Goal: Task Accomplishment & Management: Manage account settings

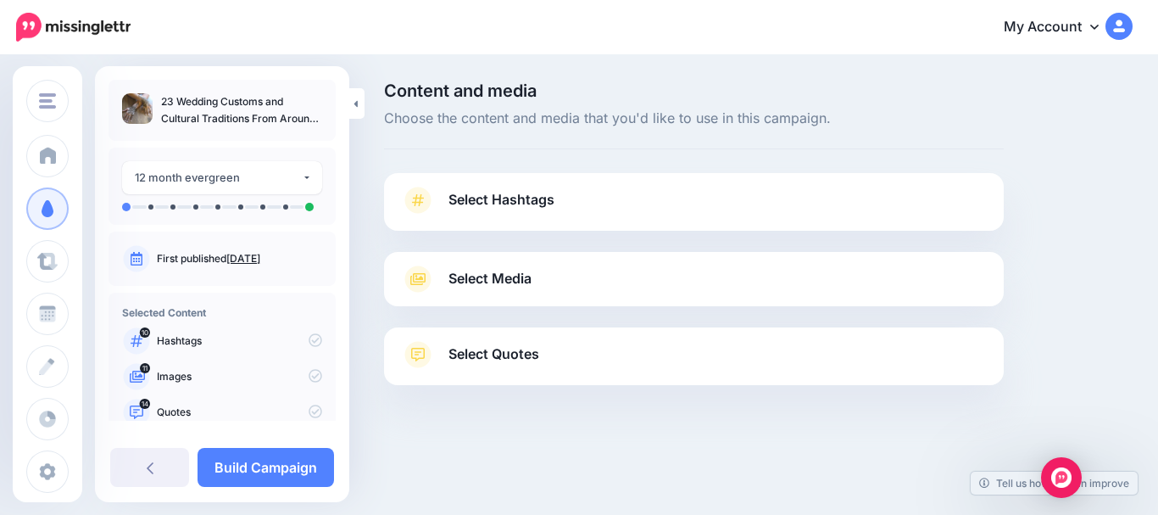
click at [555, 193] on span "Select Hashtags" at bounding box center [502, 199] width 106 height 23
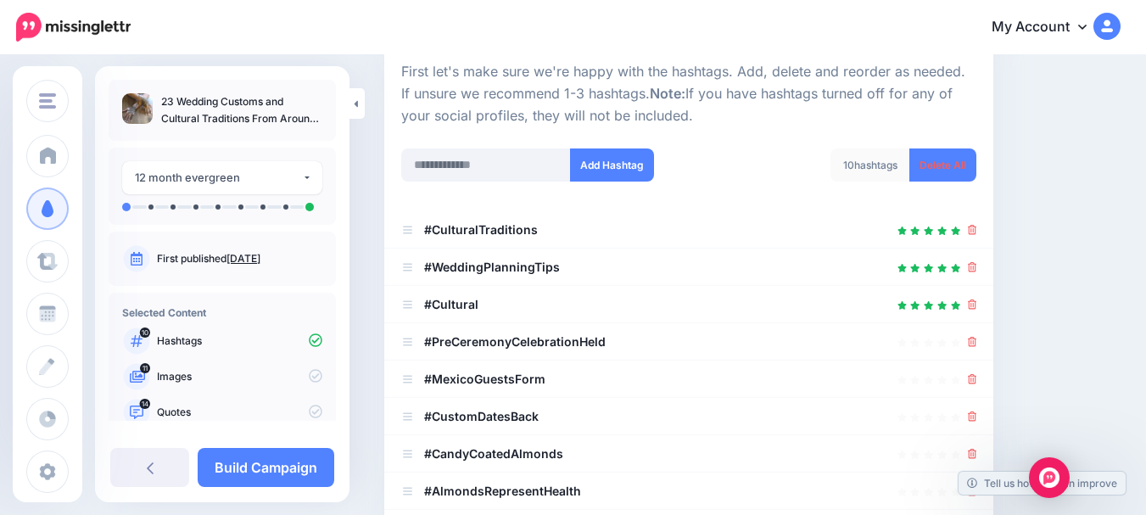
scroll to position [254, 0]
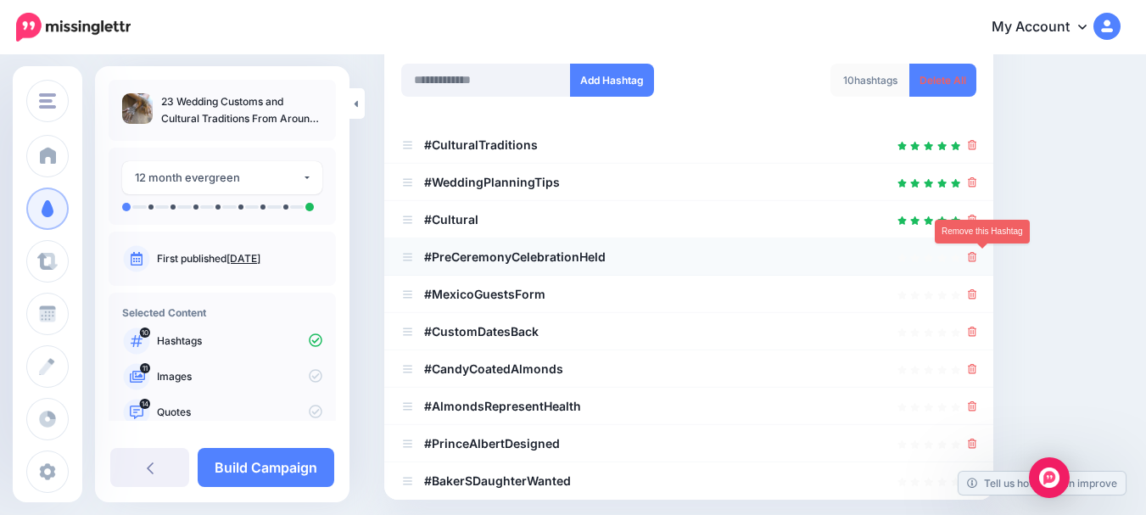
click at [977, 259] on icon at bounding box center [972, 257] width 9 height 10
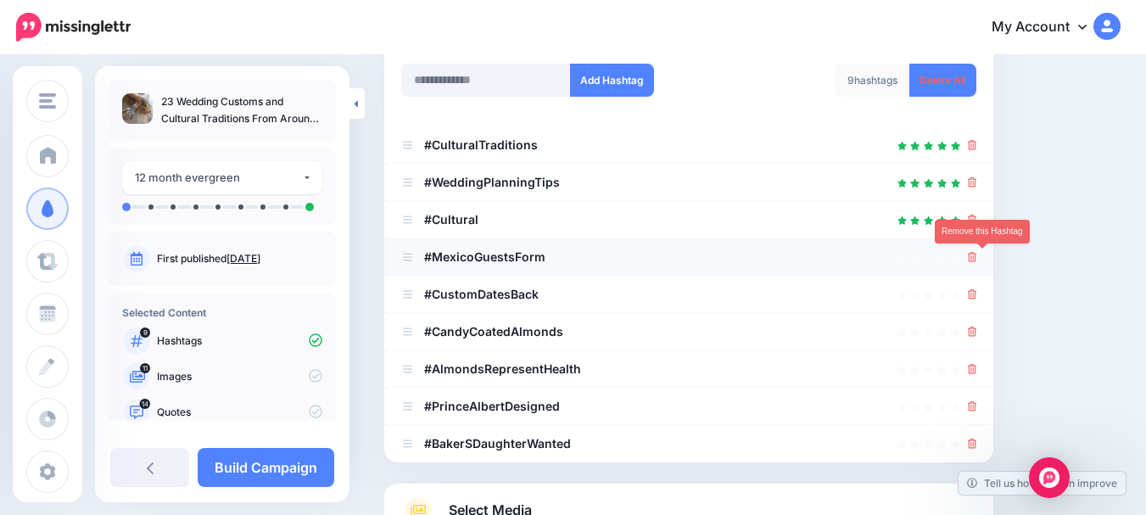
click at [977, 259] on icon at bounding box center [972, 257] width 9 height 10
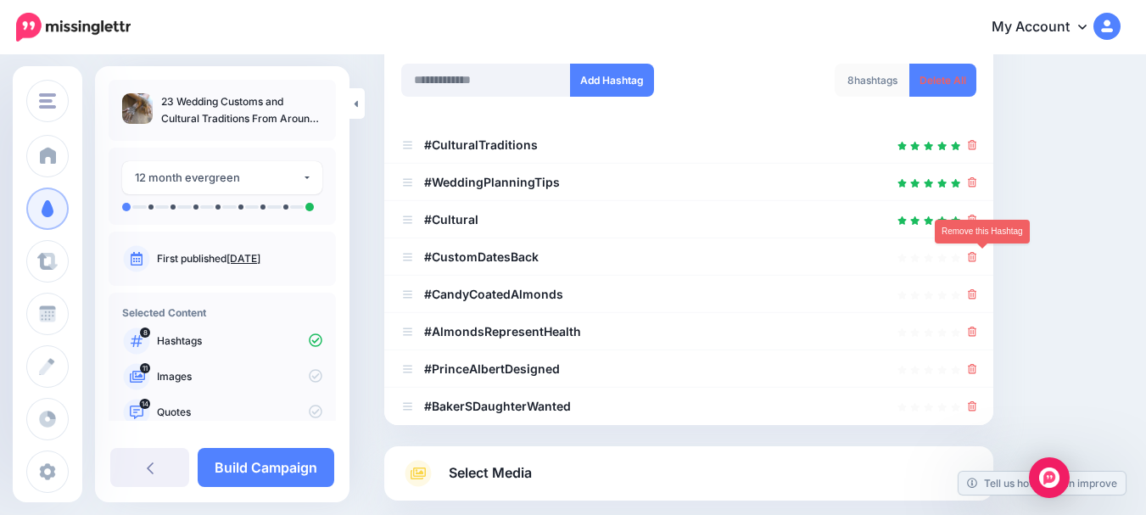
click at [977, 259] on icon at bounding box center [972, 257] width 9 height 10
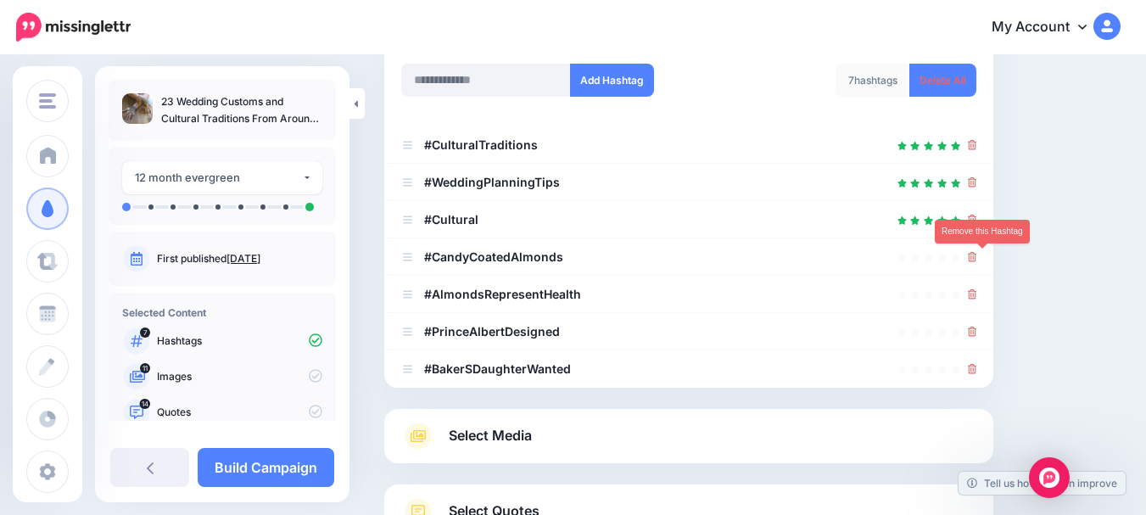
click at [977, 259] on icon at bounding box center [972, 257] width 9 height 10
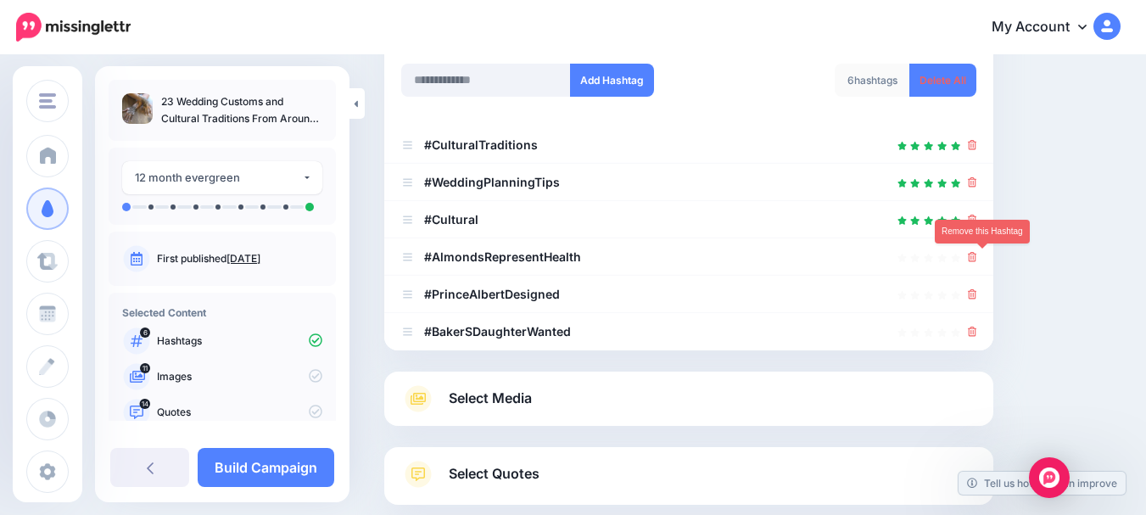
click at [977, 259] on icon at bounding box center [972, 257] width 9 height 10
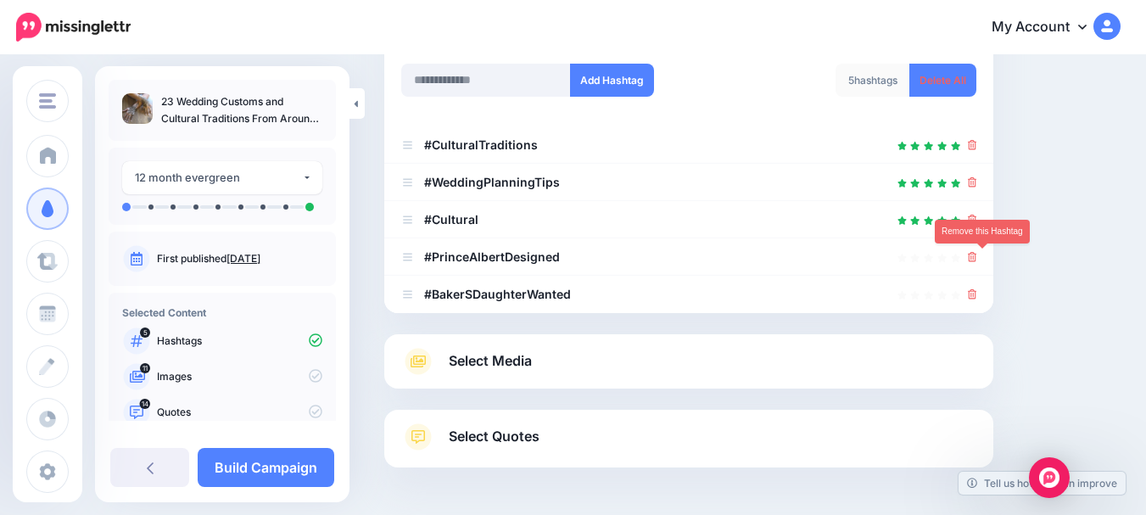
click at [977, 259] on icon at bounding box center [972, 257] width 9 height 10
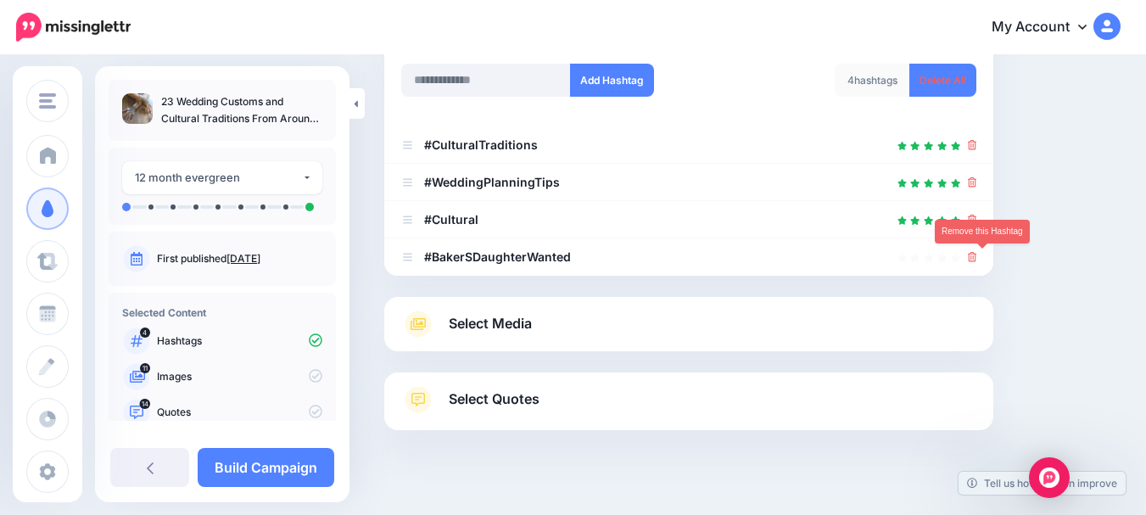
click at [977, 259] on icon at bounding box center [972, 257] width 9 height 10
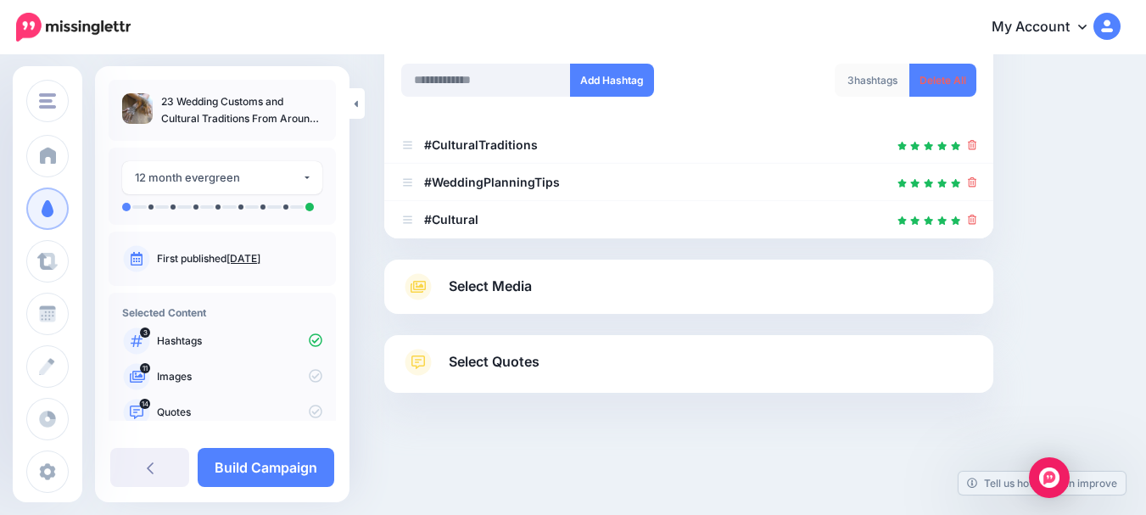
click at [594, 282] on link "Select Media" at bounding box center [688, 286] width 575 height 27
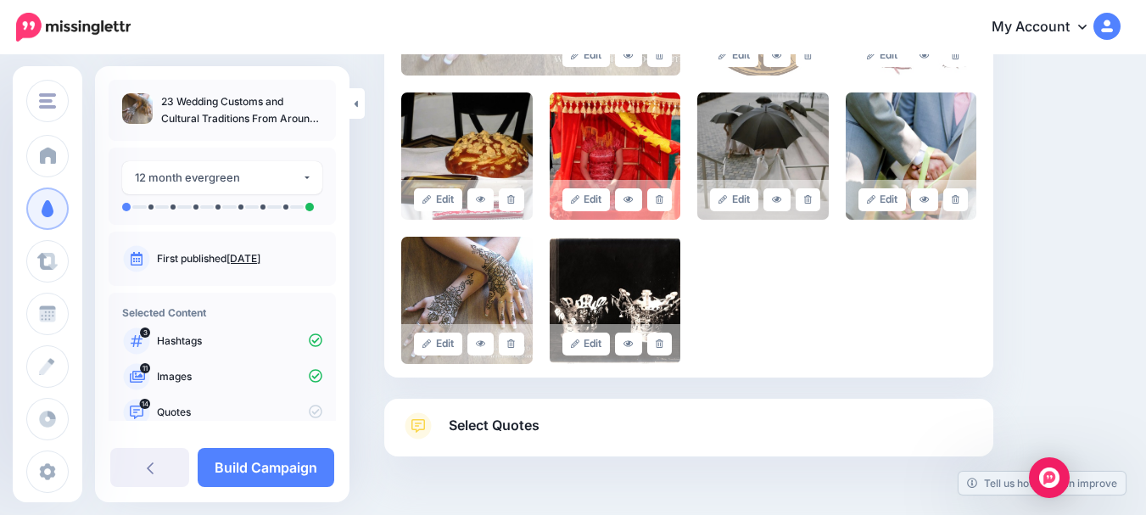
scroll to position [735, 0]
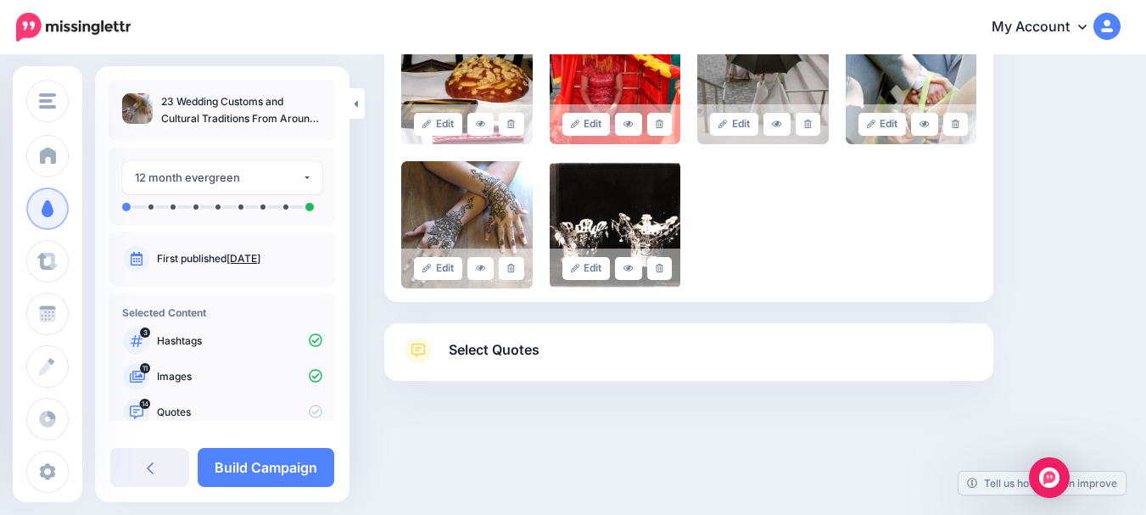
click at [510, 345] on span "Select Quotes" at bounding box center [494, 349] width 91 height 23
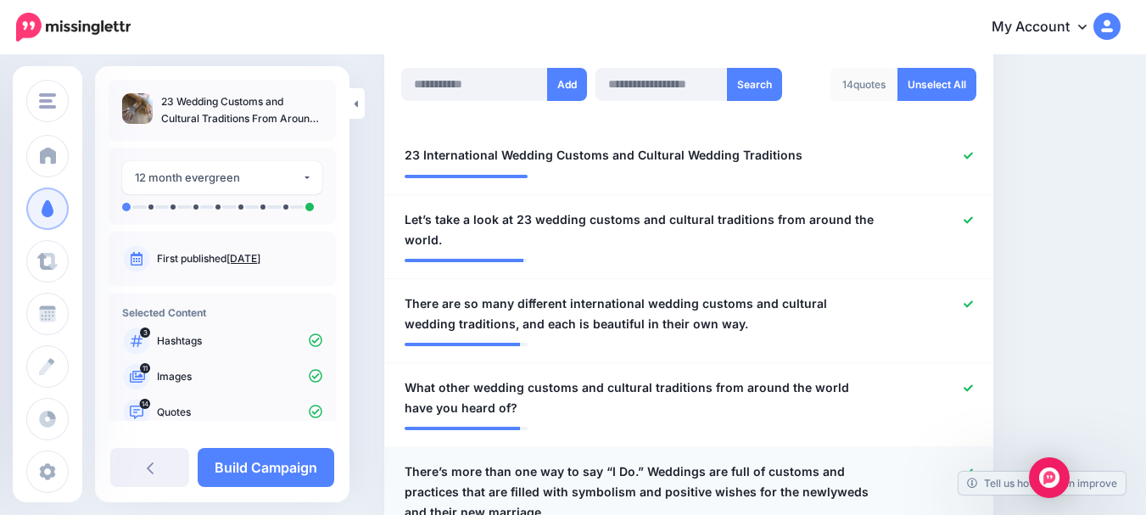
scroll to position [395, 0]
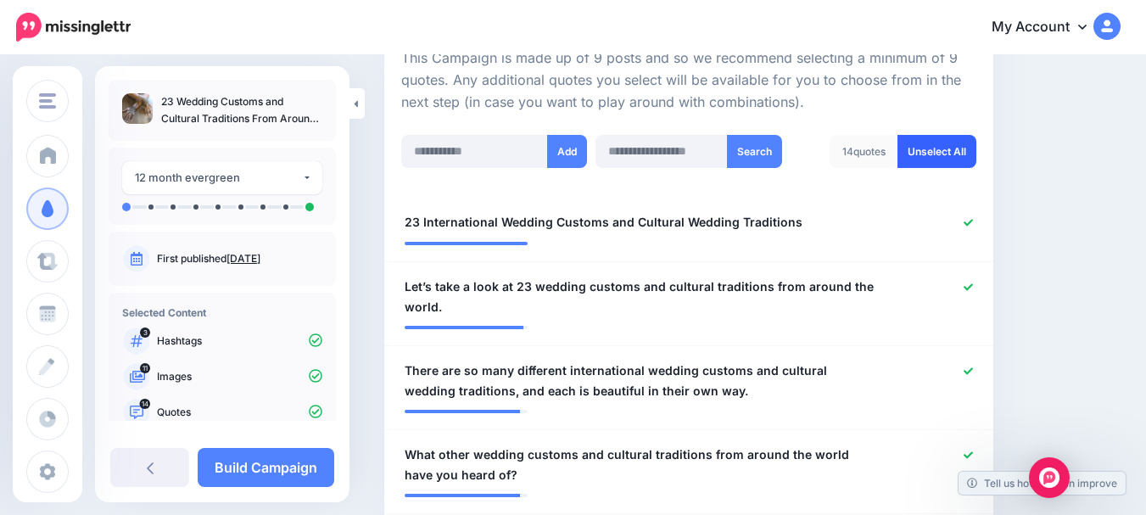
click at [951, 147] on link "Unselect All" at bounding box center [936, 151] width 79 height 33
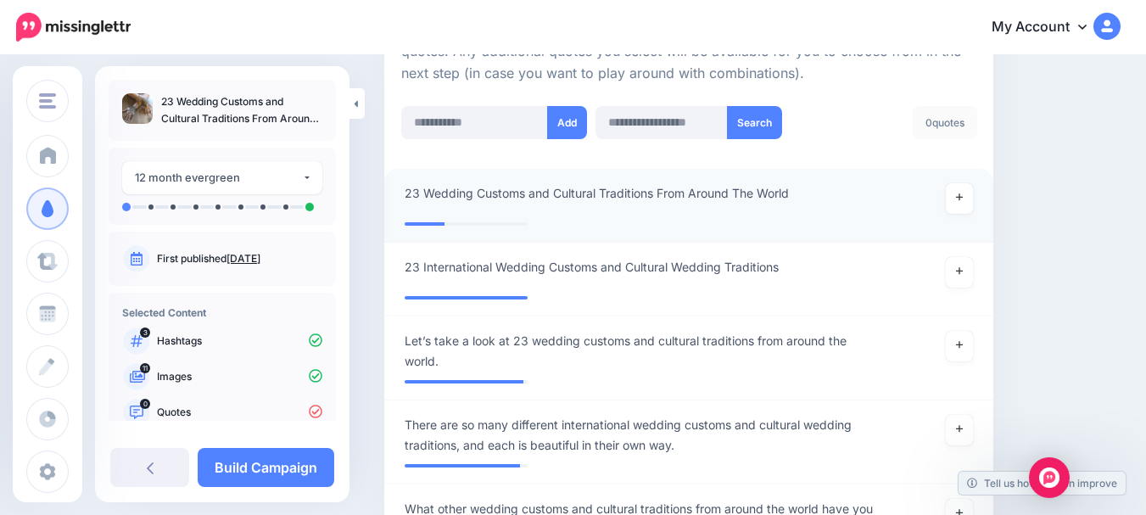
scroll to position [422, 0]
click at [966, 191] on link at bounding box center [959, 200] width 27 height 31
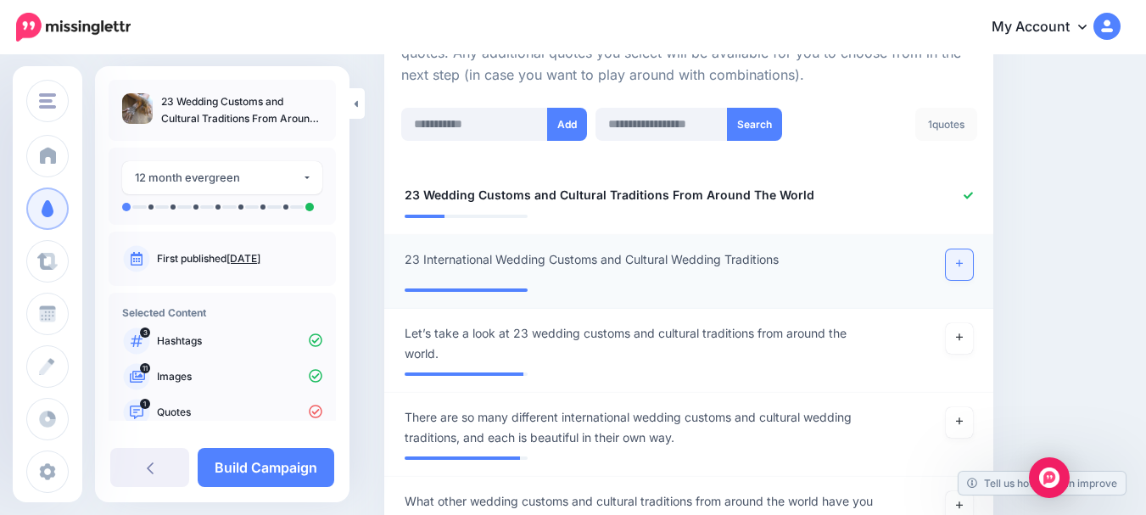
click at [963, 262] on icon at bounding box center [959, 263] width 7 height 7
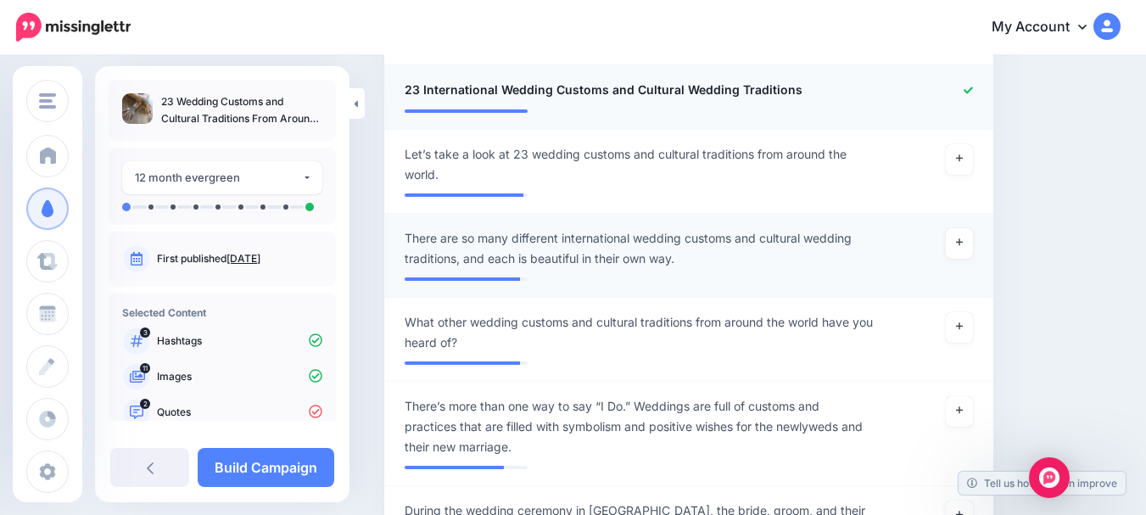
scroll to position [677, 0]
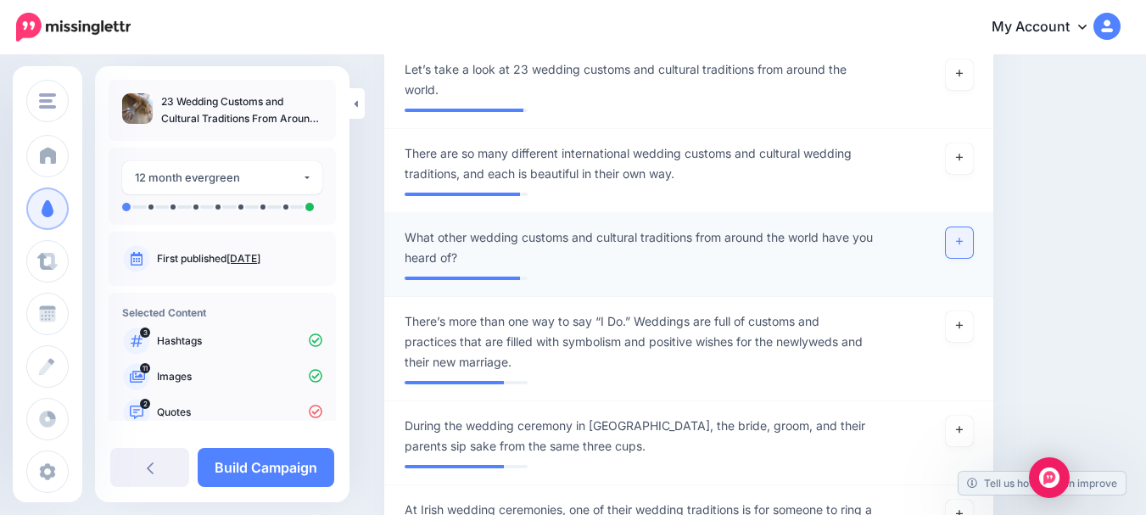
click at [963, 241] on icon at bounding box center [959, 241] width 7 height 7
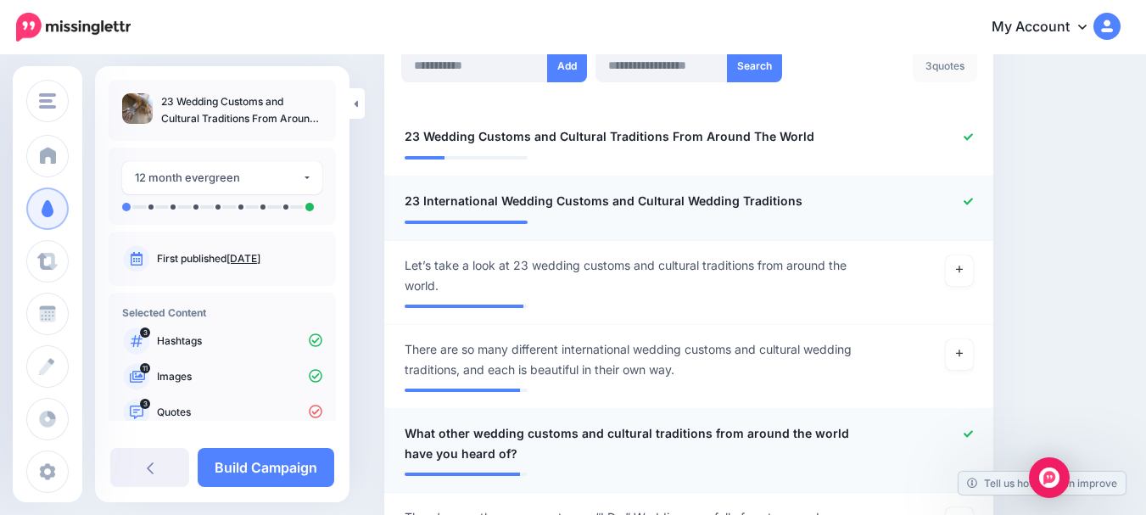
scroll to position [507, 0]
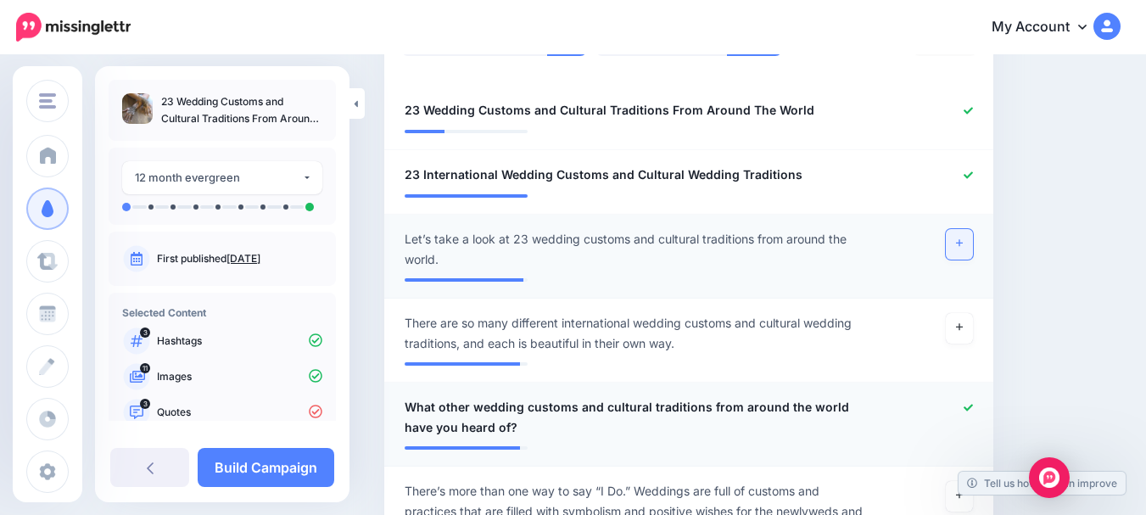
click at [965, 241] on link at bounding box center [959, 244] width 27 height 31
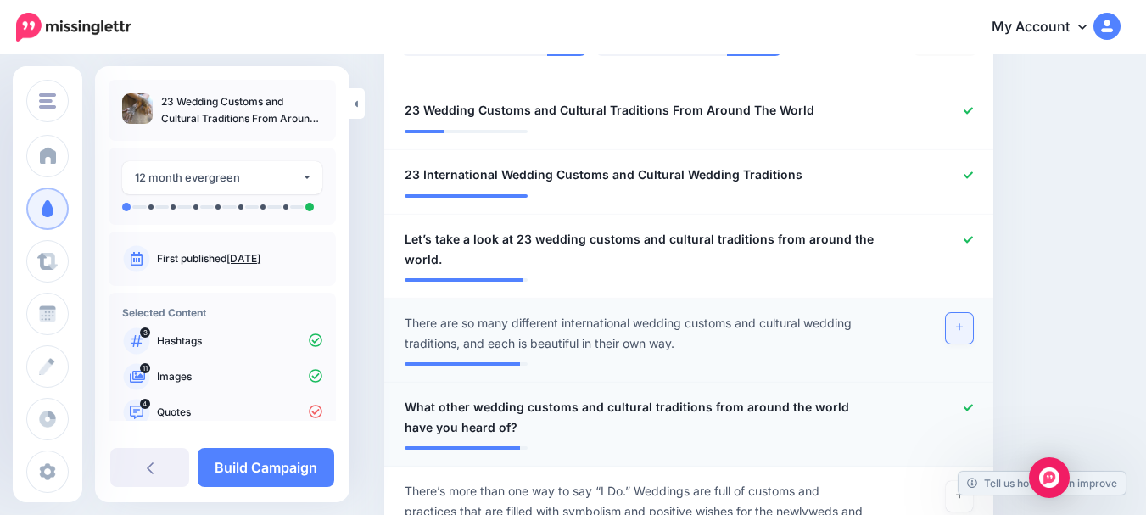
click at [963, 329] on icon at bounding box center [959, 326] width 7 height 9
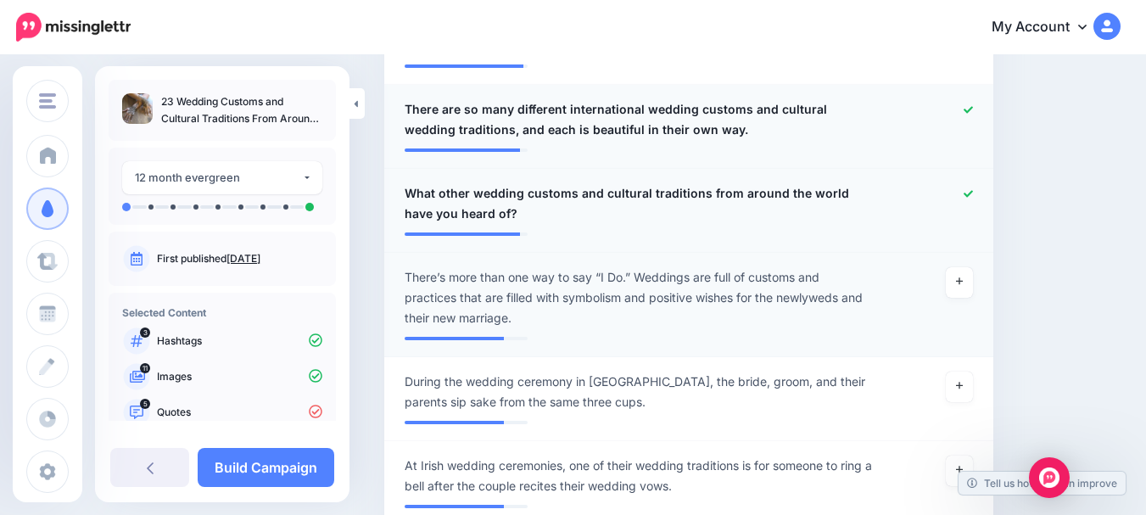
scroll to position [762, 0]
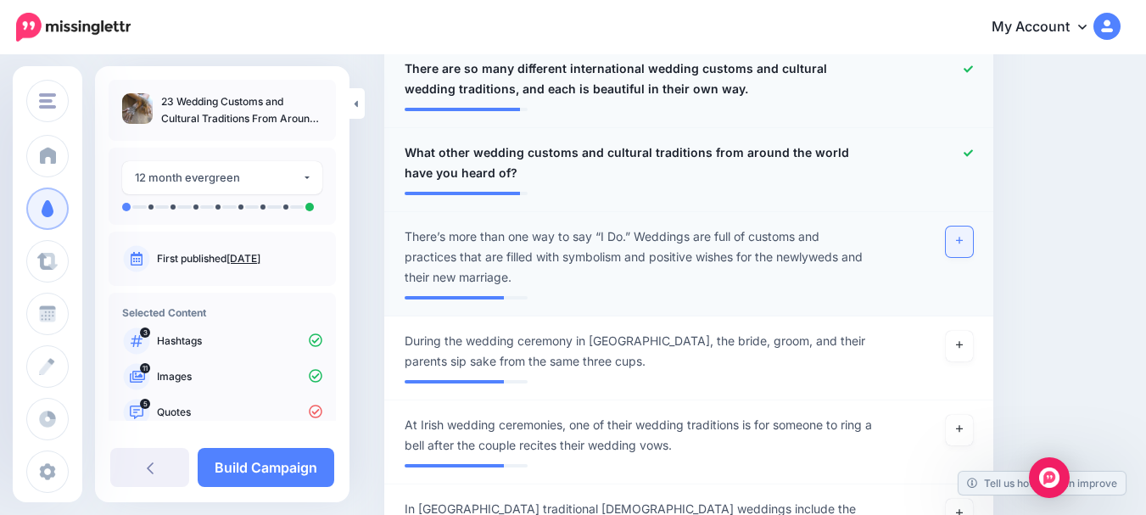
click at [973, 240] on link at bounding box center [959, 241] width 27 height 31
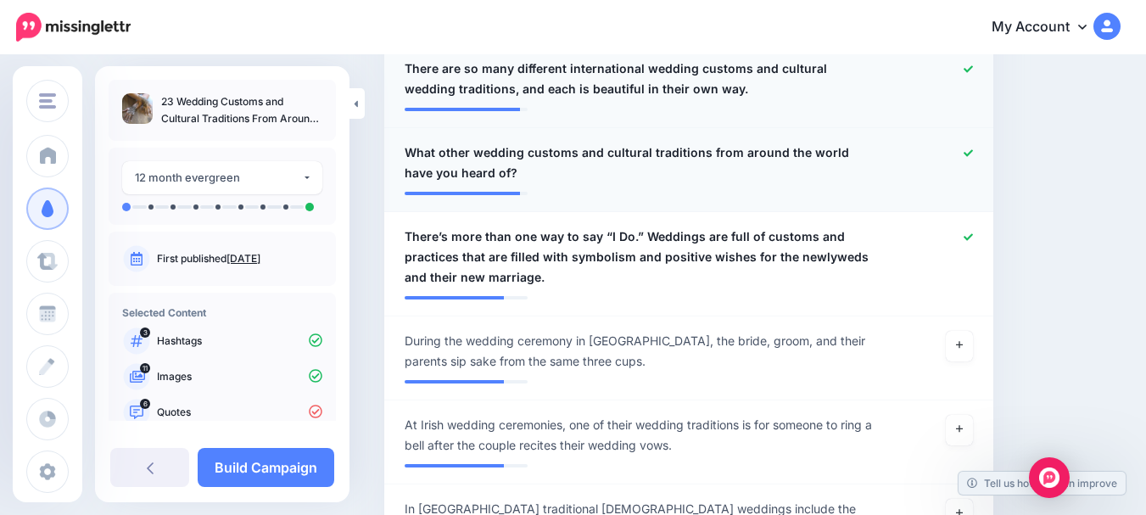
click at [973, 148] on icon at bounding box center [967, 152] width 9 height 9
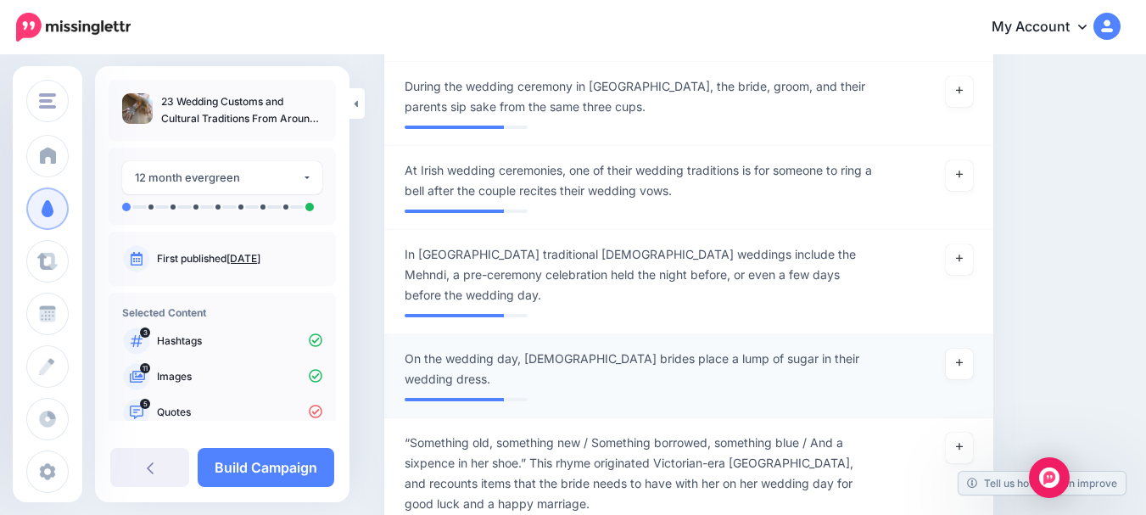
scroll to position [1101, 0]
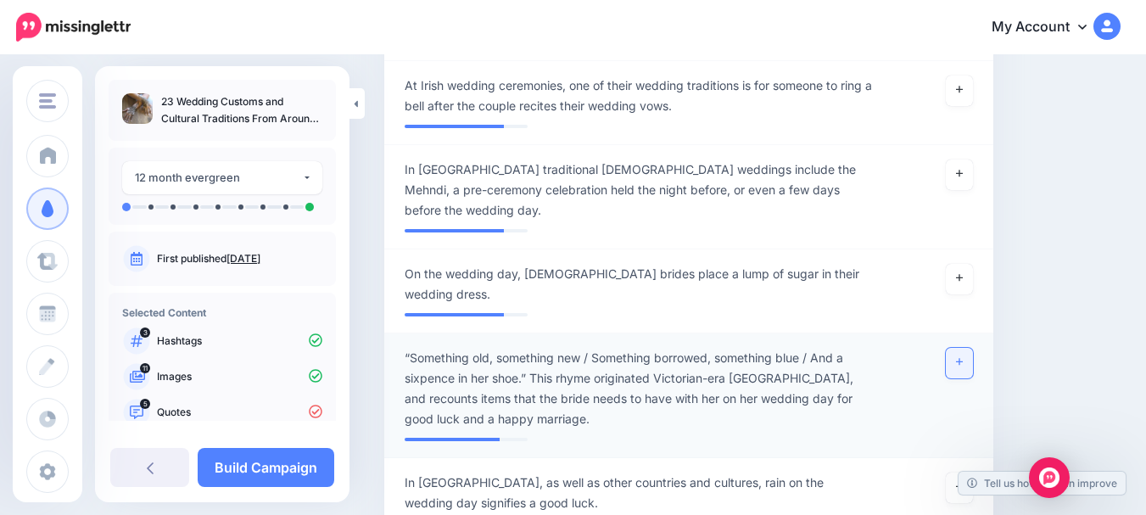
click at [963, 359] on icon at bounding box center [959, 362] width 7 height 7
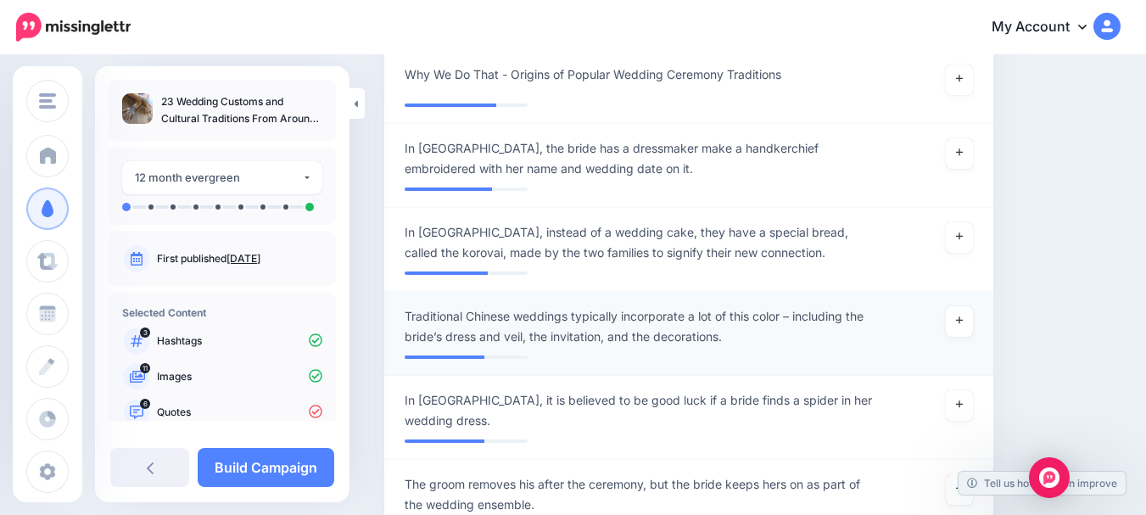
scroll to position [1864, 0]
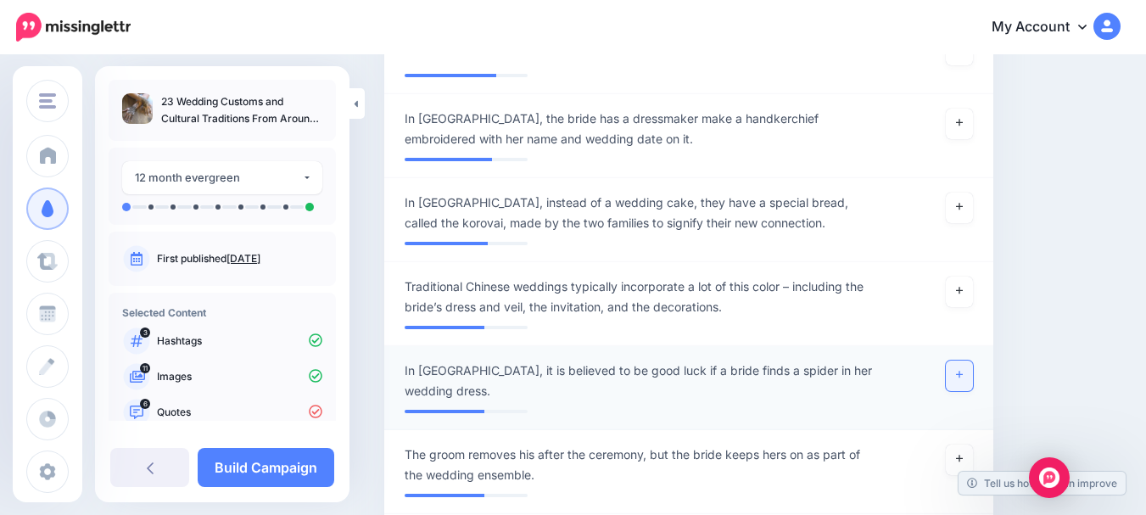
click at [963, 371] on icon at bounding box center [959, 374] width 7 height 7
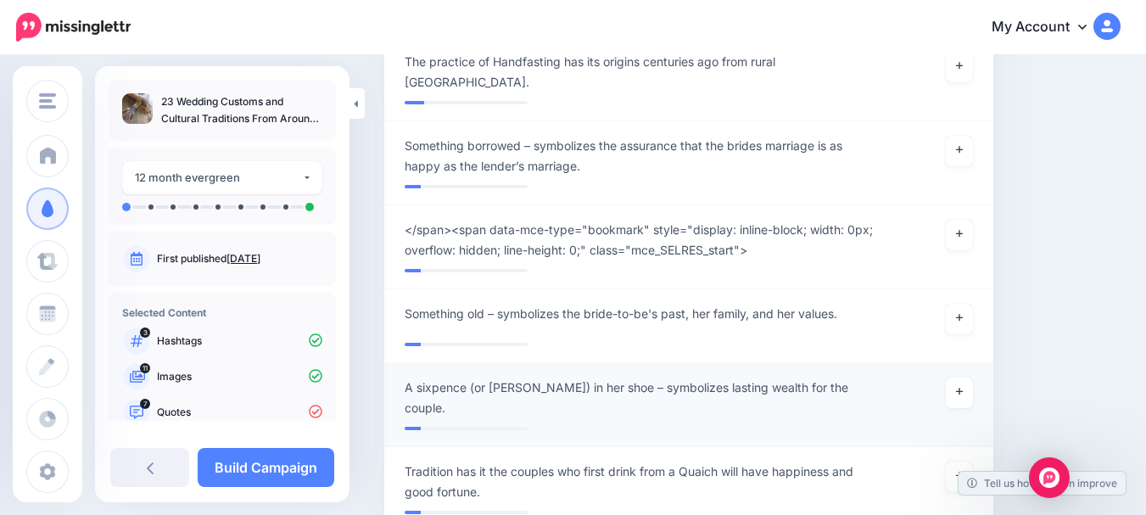
scroll to position [4578, 0]
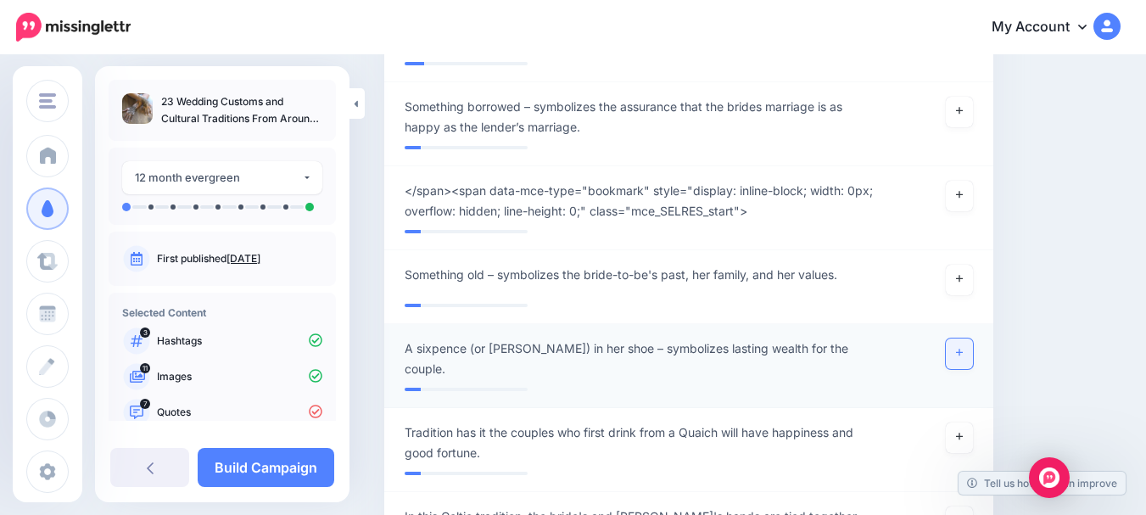
click at [963, 348] on icon at bounding box center [959, 352] width 7 height 9
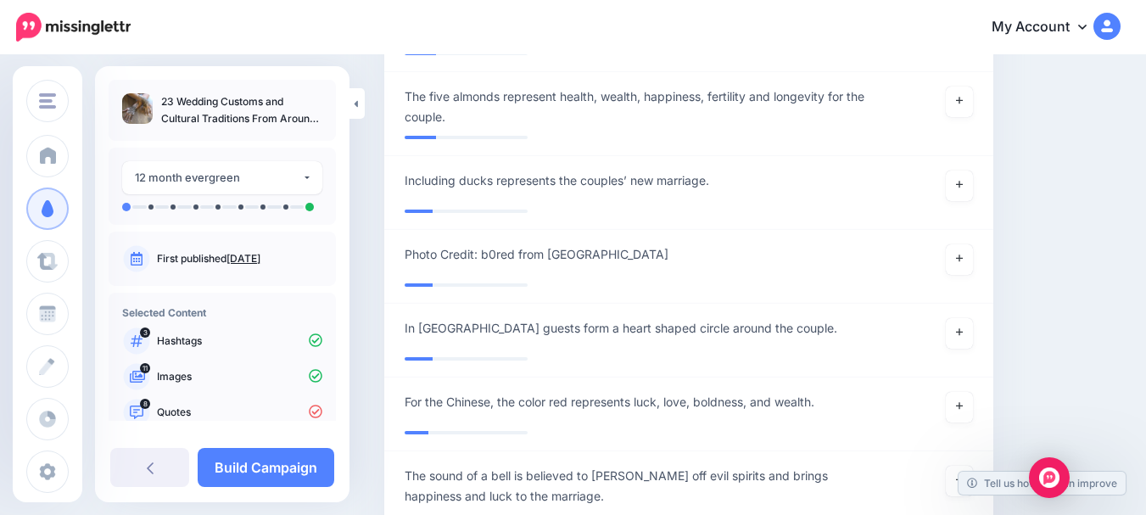
scroll to position [3730, 0]
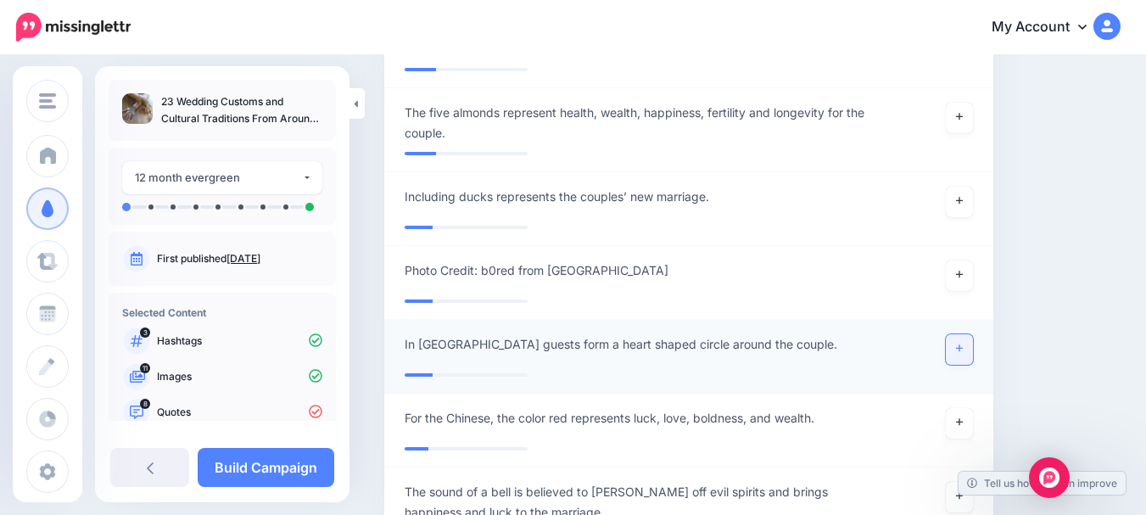
click at [963, 345] on icon at bounding box center [959, 348] width 7 height 7
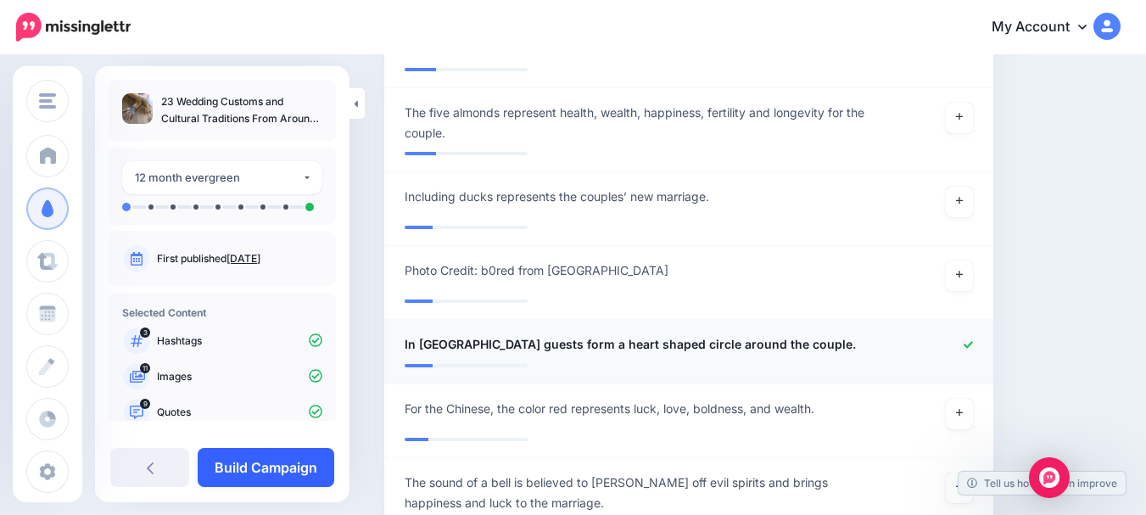
click at [284, 462] on link "Build Campaign" at bounding box center [266, 467] width 137 height 39
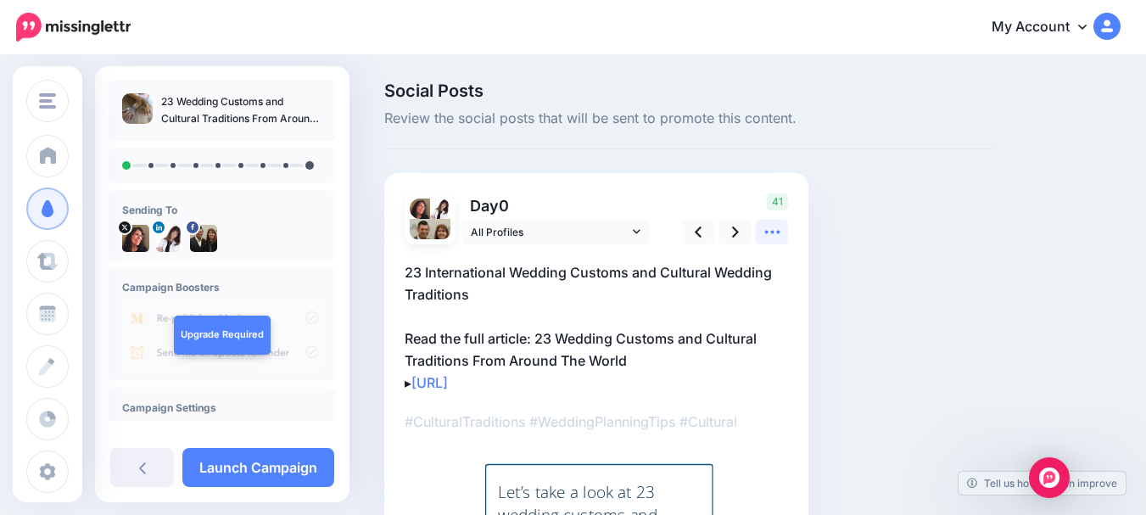
click at [774, 227] on icon at bounding box center [772, 232] width 18 height 18
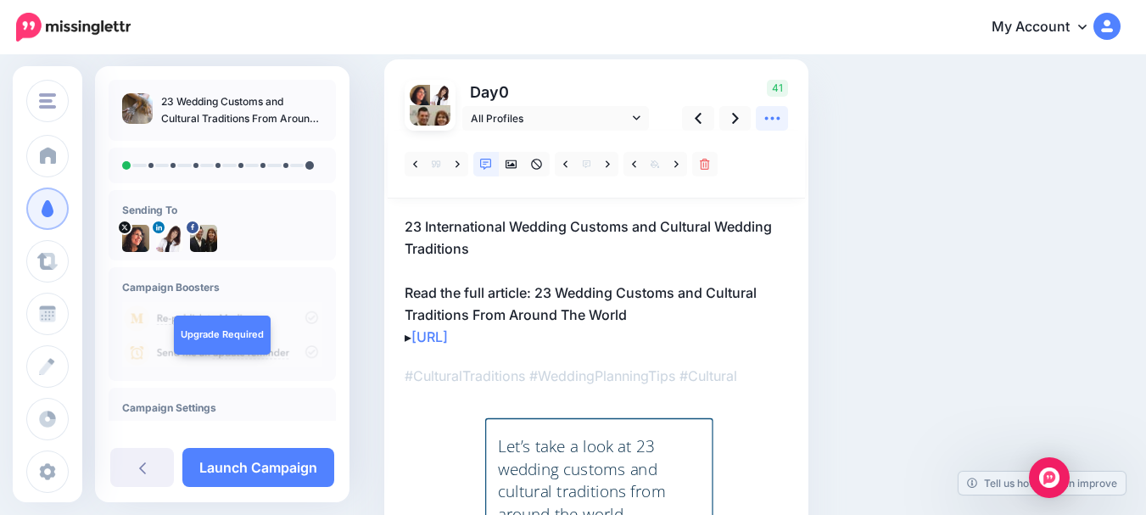
scroll to position [85, 0]
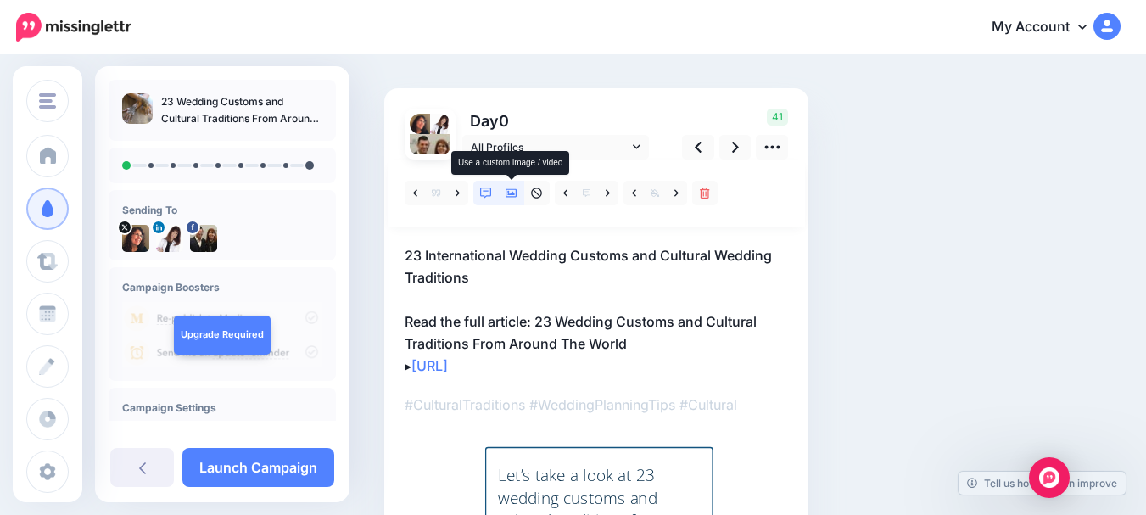
click at [513, 192] on icon at bounding box center [511, 193] width 12 height 8
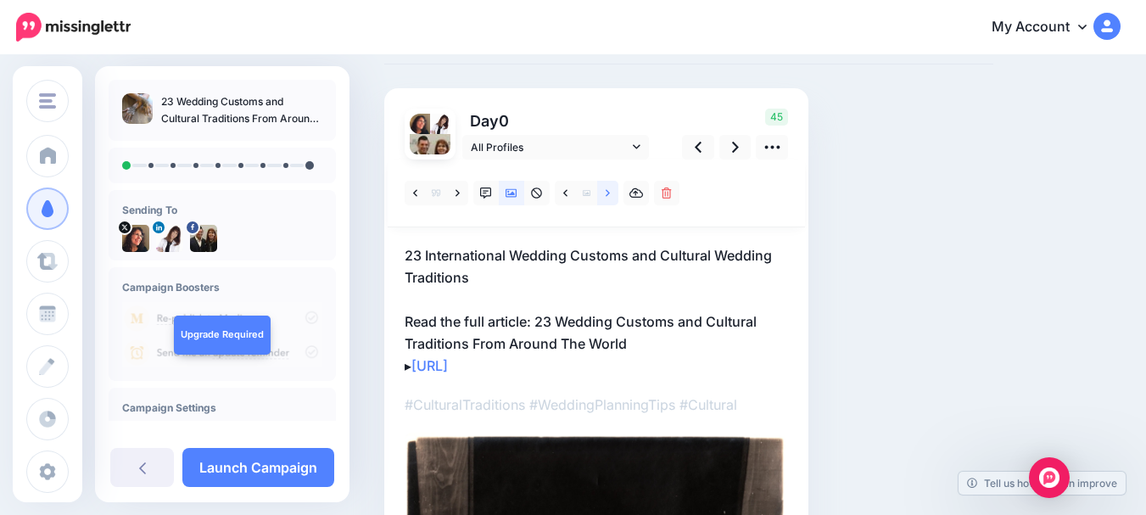
click at [606, 190] on icon at bounding box center [608, 192] width 4 height 7
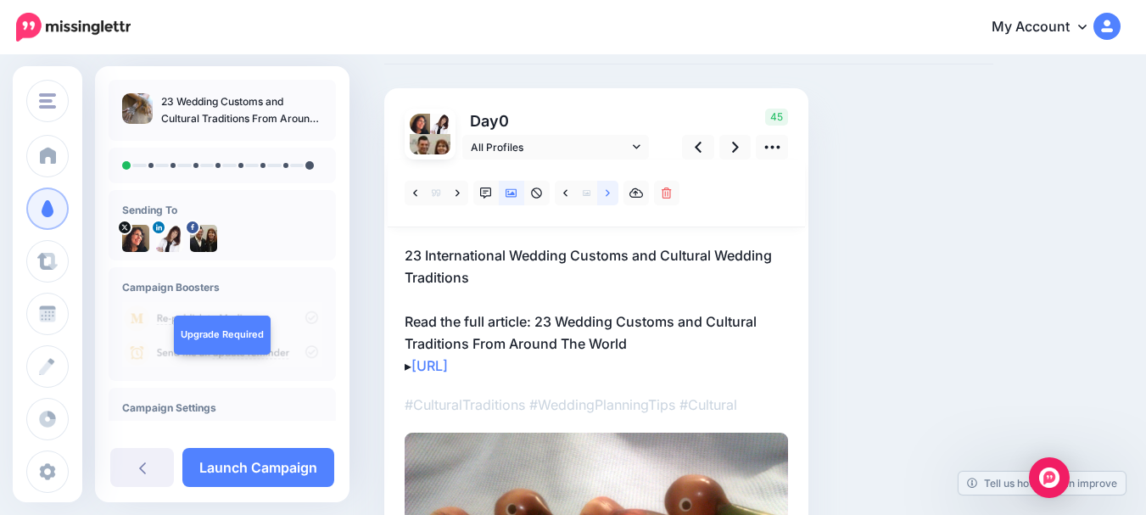
click at [606, 190] on icon at bounding box center [608, 192] width 4 height 7
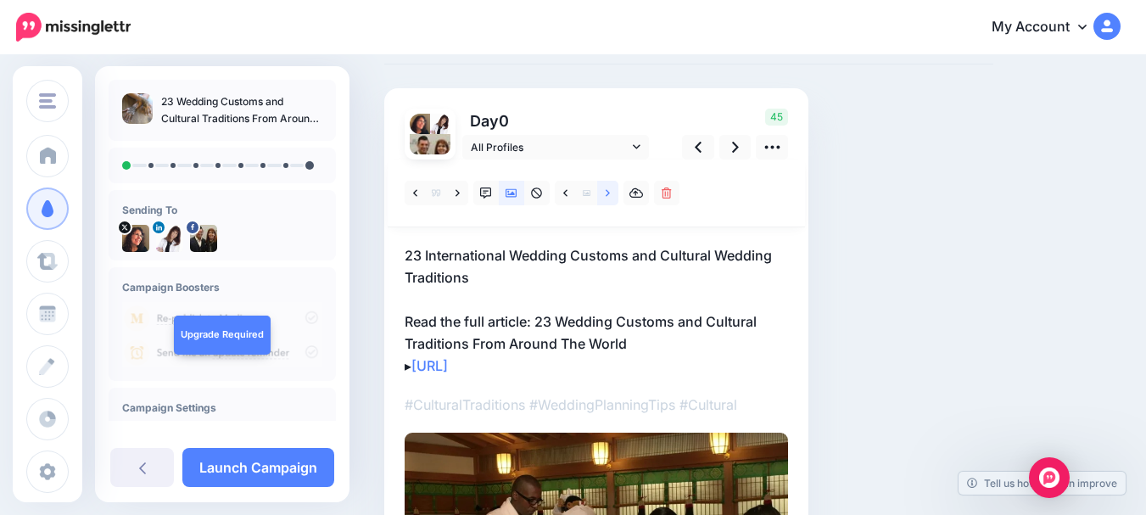
click at [606, 190] on icon at bounding box center [608, 192] width 4 height 7
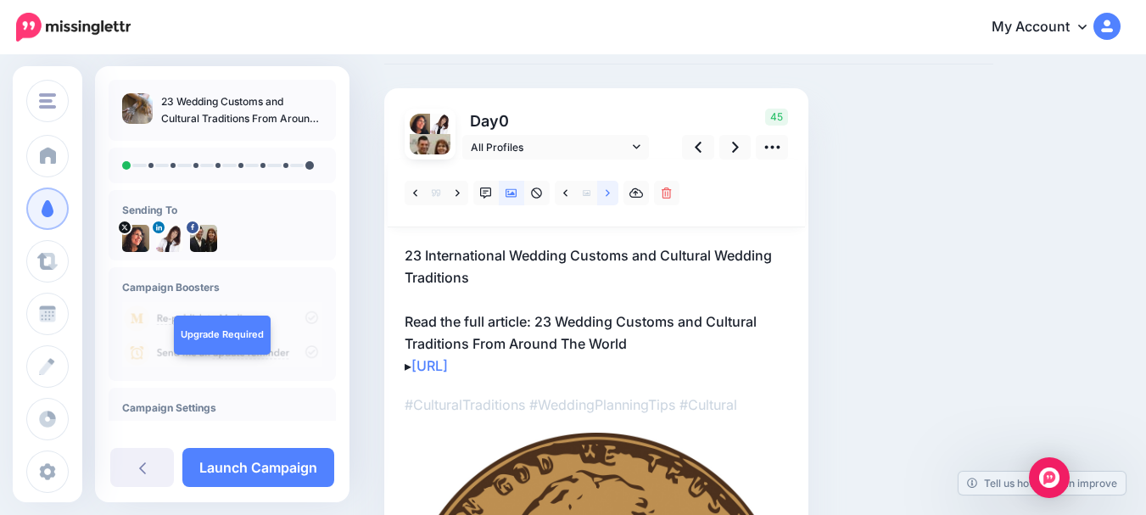
click at [606, 190] on icon at bounding box center [608, 192] width 4 height 7
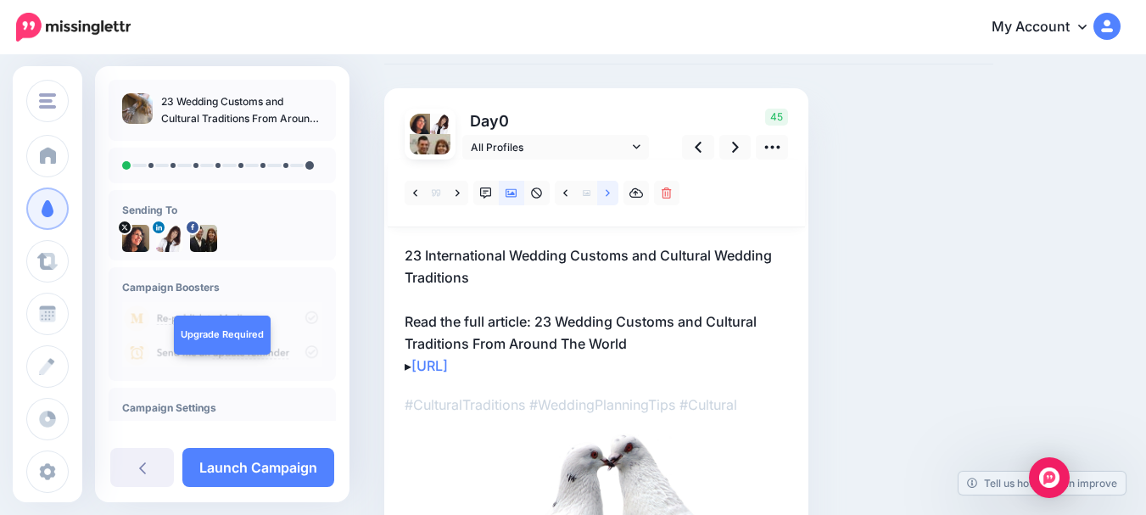
click at [606, 190] on icon at bounding box center [608, 192] width 4 height 7
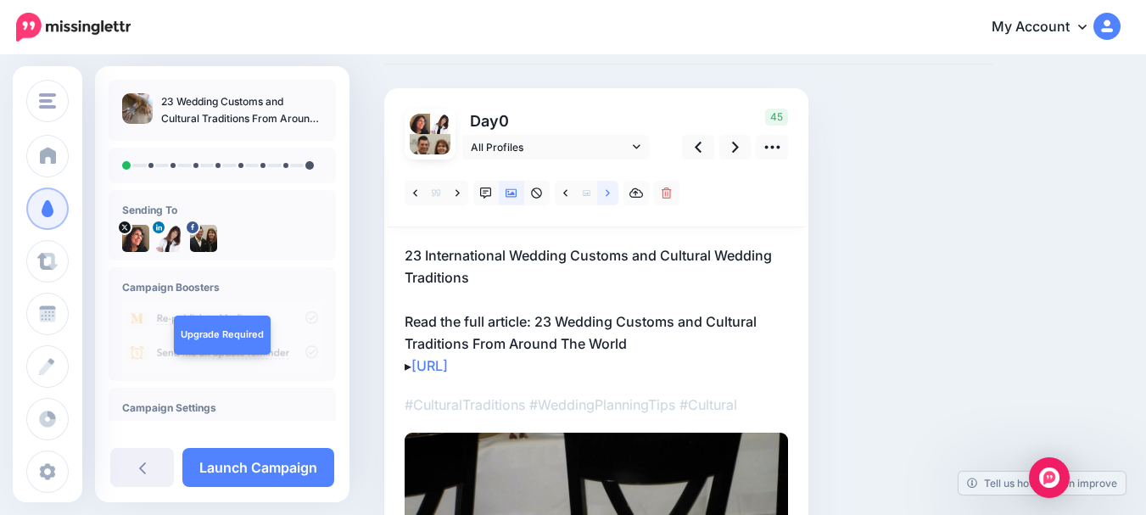
click at [606, 189] on icon at bounding box center [608, 193] width 4 height 12
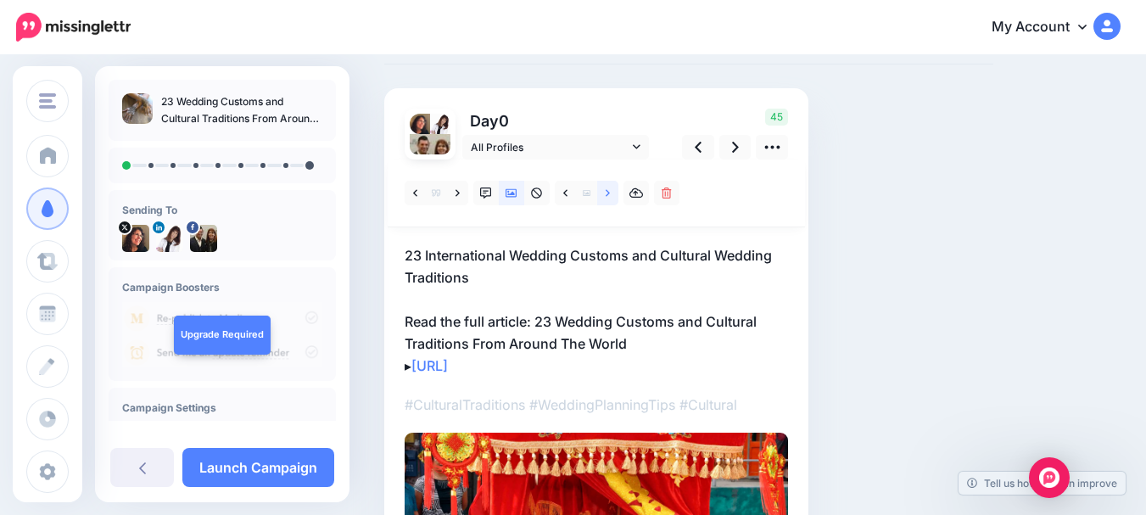
click at [606, 189] on icon at bounding box center [608, 193] width 4 height 12
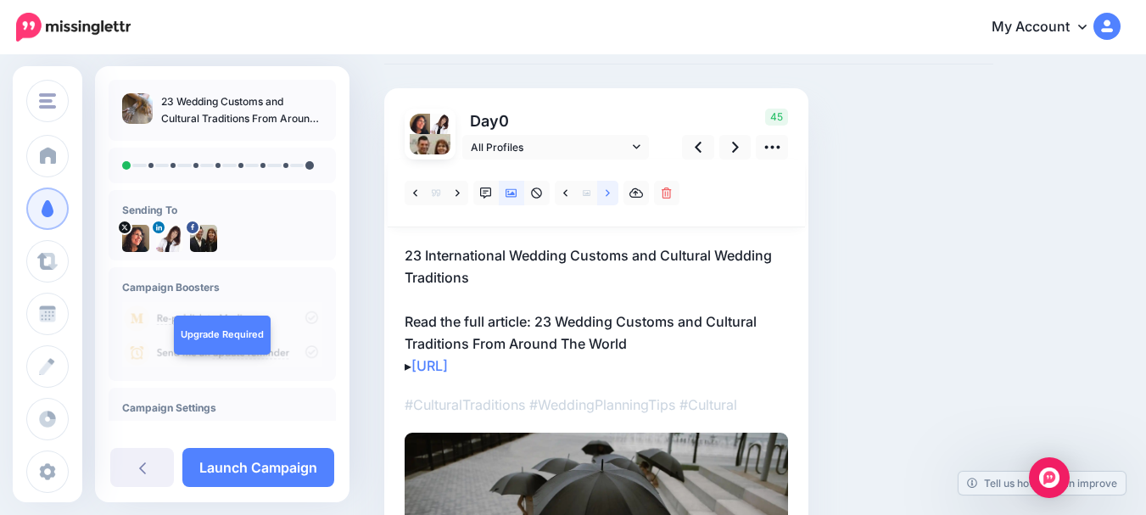
click at [606, 189] on icon at bounding box center [608, 193] width 4 height 12
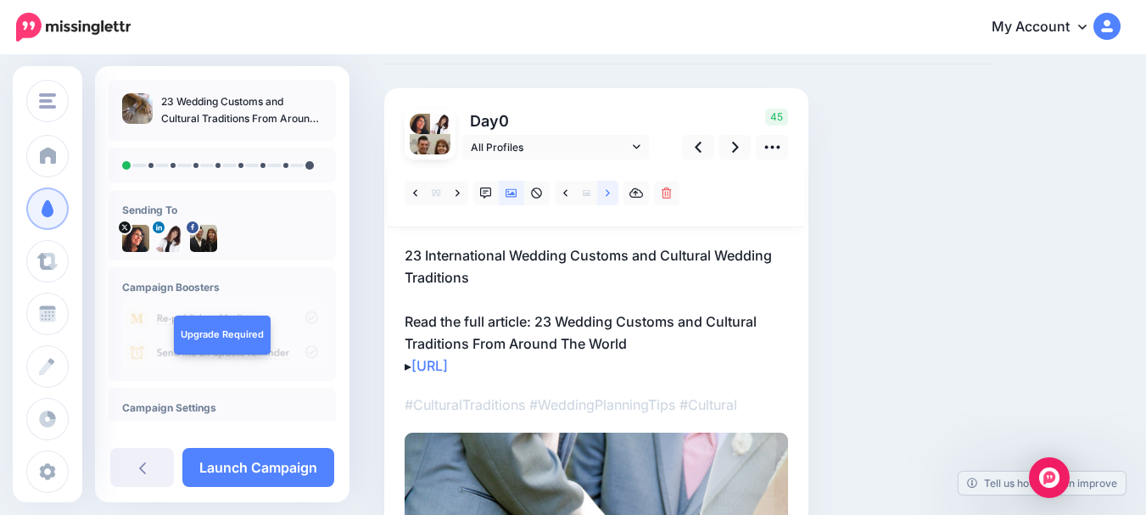
click at [603, 189] on link at bounding box center [607, 193] width 21 height 25
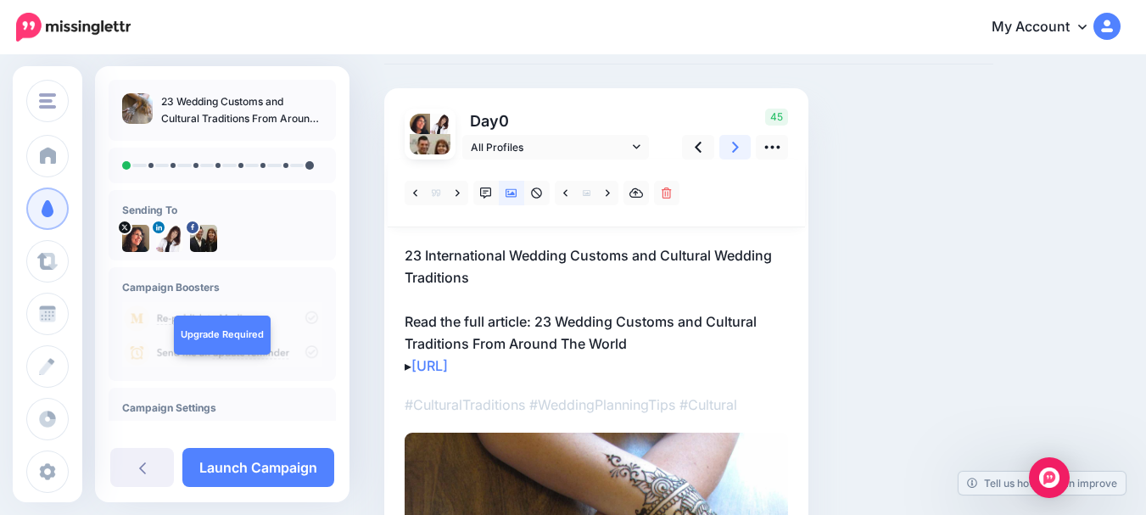
click at [738, 148] on icon at bounding box center [735, 147] width 7 height 11
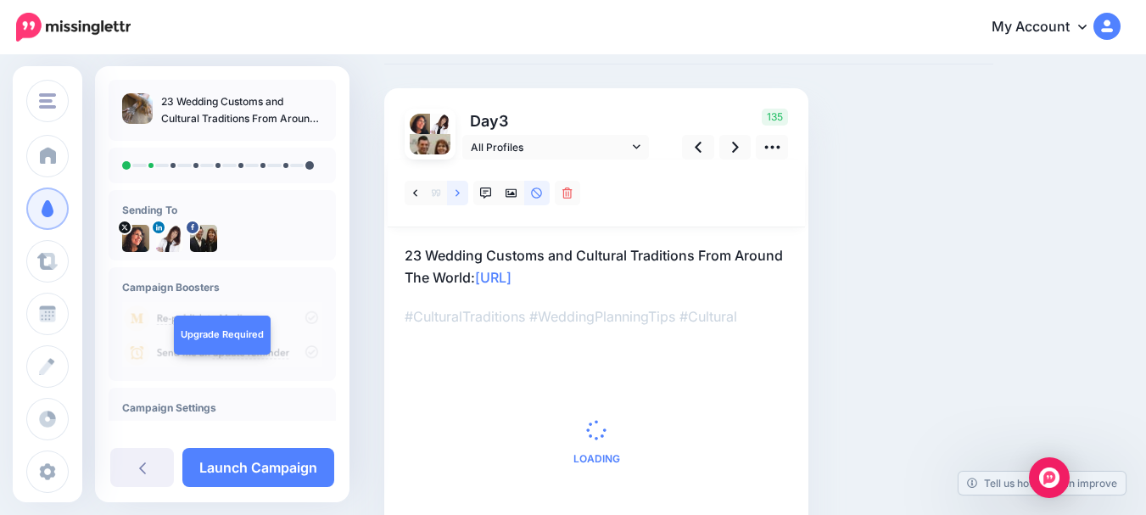
click at [456, 193] on icon at bounding box center [457, 193] width 4 height 12
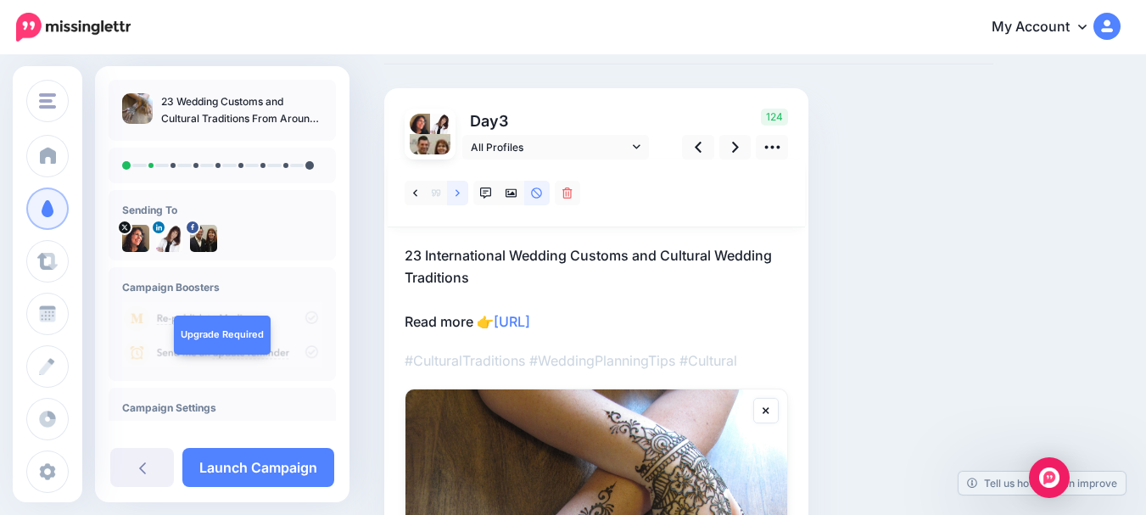
click at [456, 193] on icon at bounding box center [457, 193] width 4 height 12
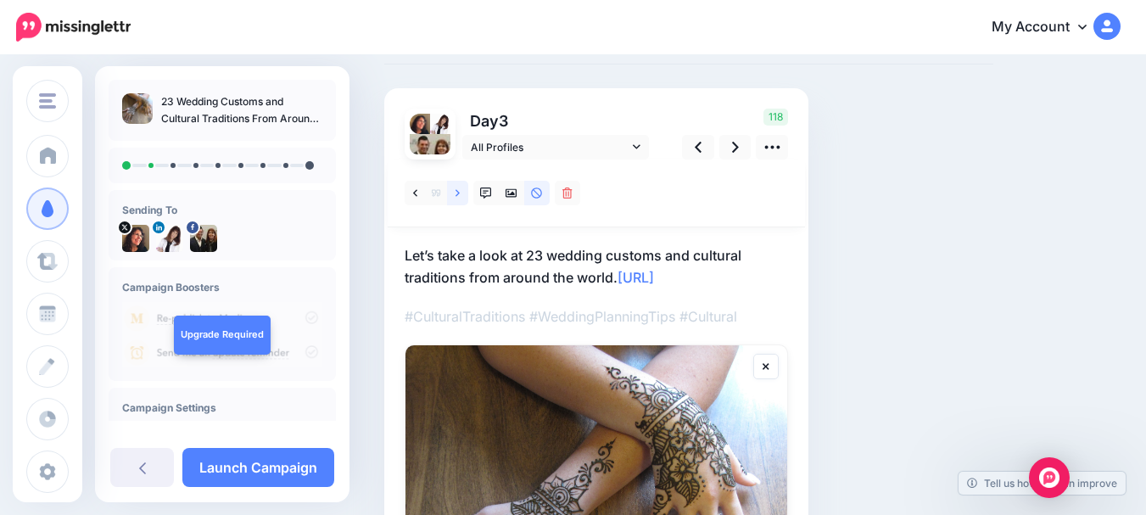
click at [456, 193] on icon at bounding box center [457, 193] width 4 height 12
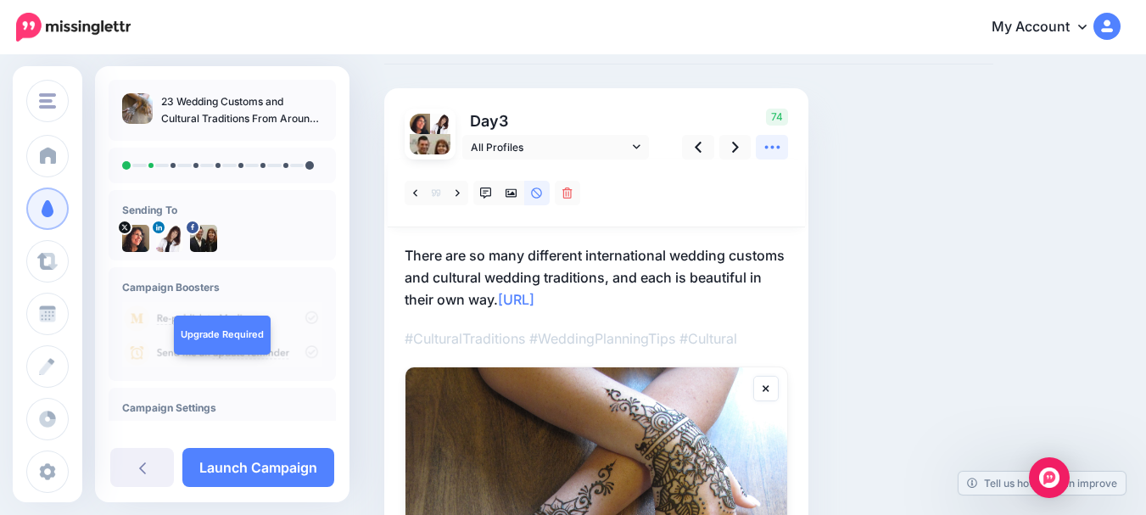
click at [769, 148] on icon at bounding box center [772, 147] width 18 height 18
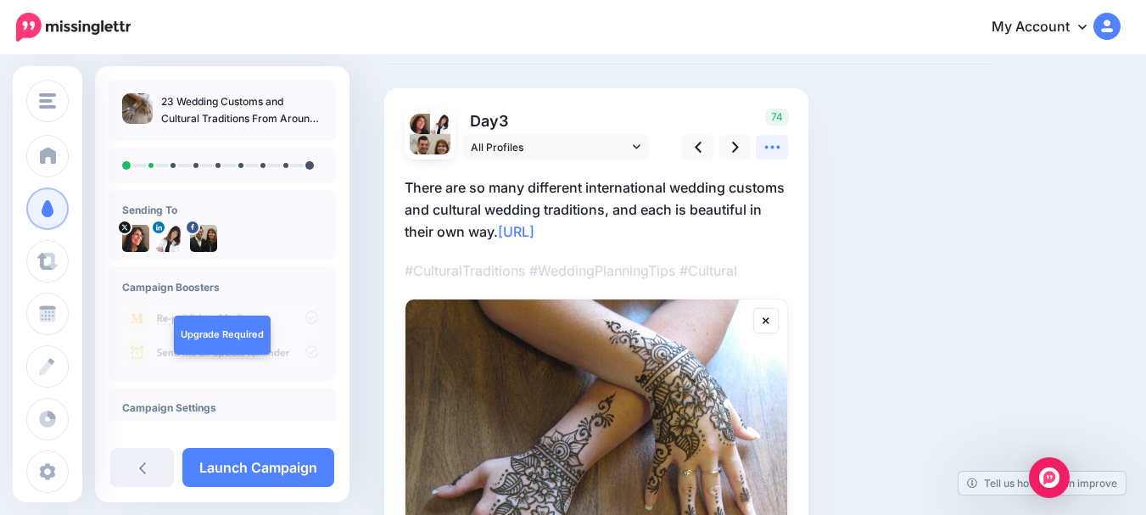
click at [780, 144] on icon at bounding box center [772, 147] width 18 height 18
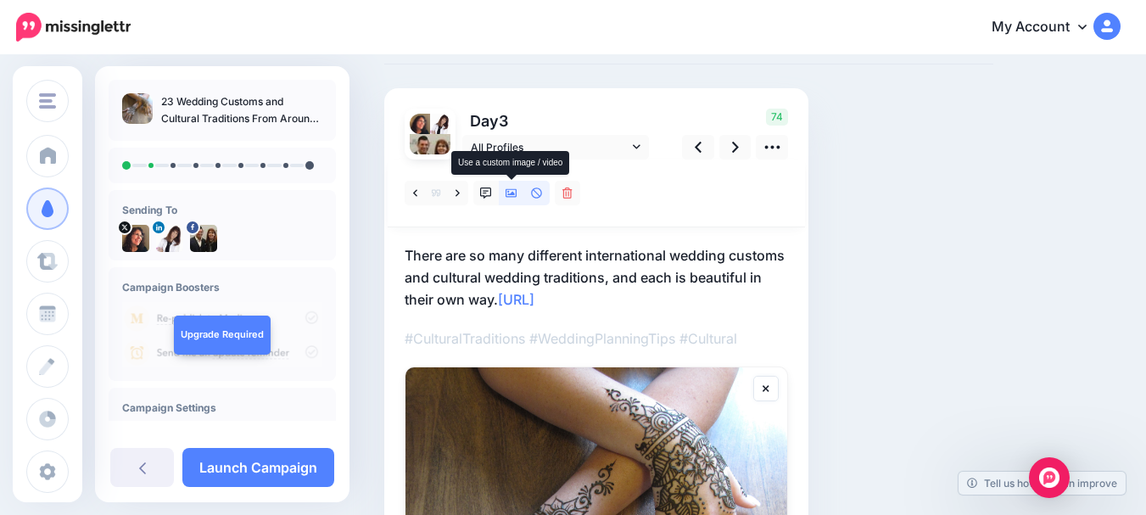
click at [514, 195] on icon at bounding box center [511, 193] width 12 height 8
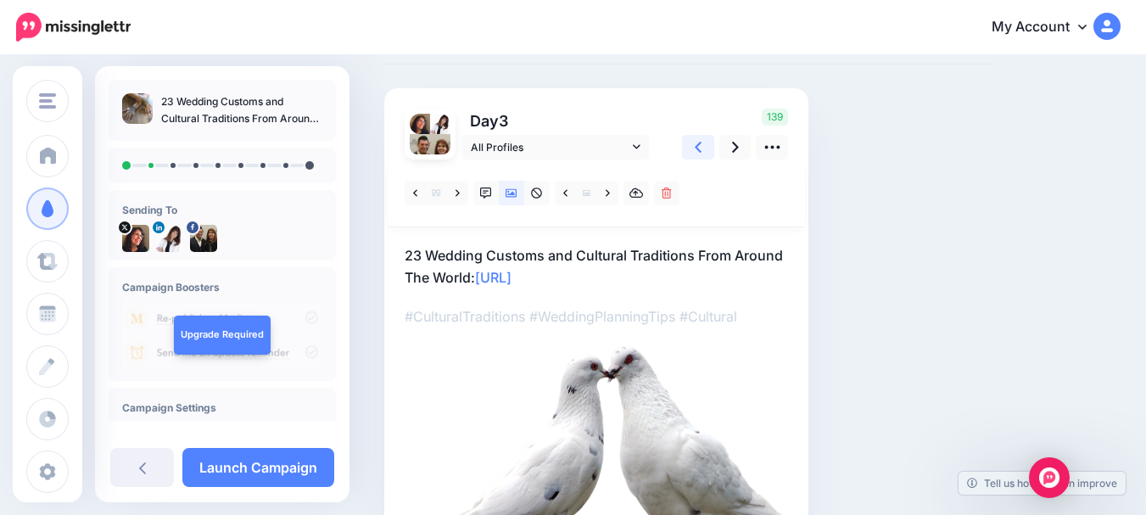
click at [700, 148] on icon at bounding box center [698, 147] width 7 height 18
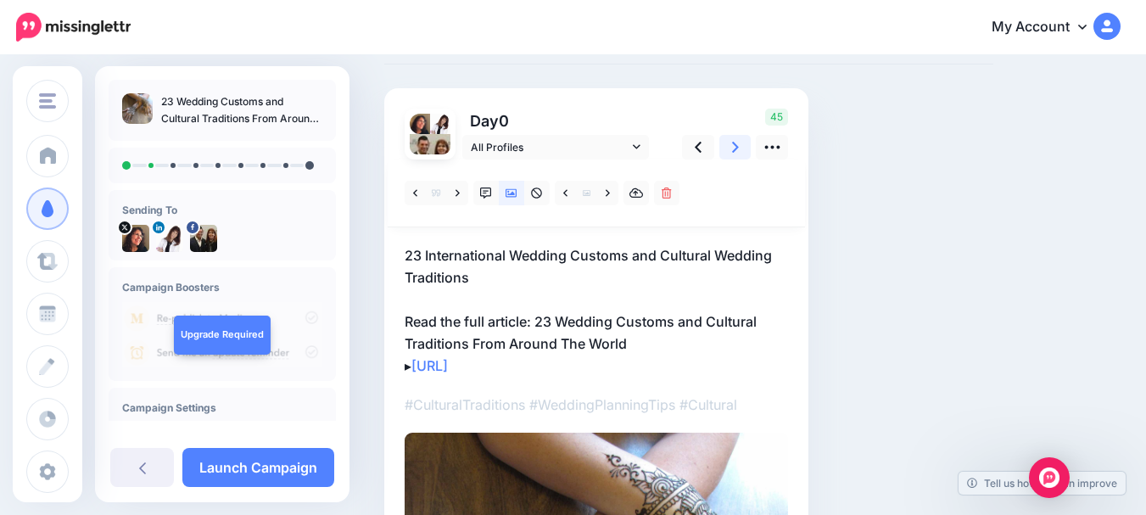
click at [729, 144] on link at bounding box center [735, 147] width 32 height 25
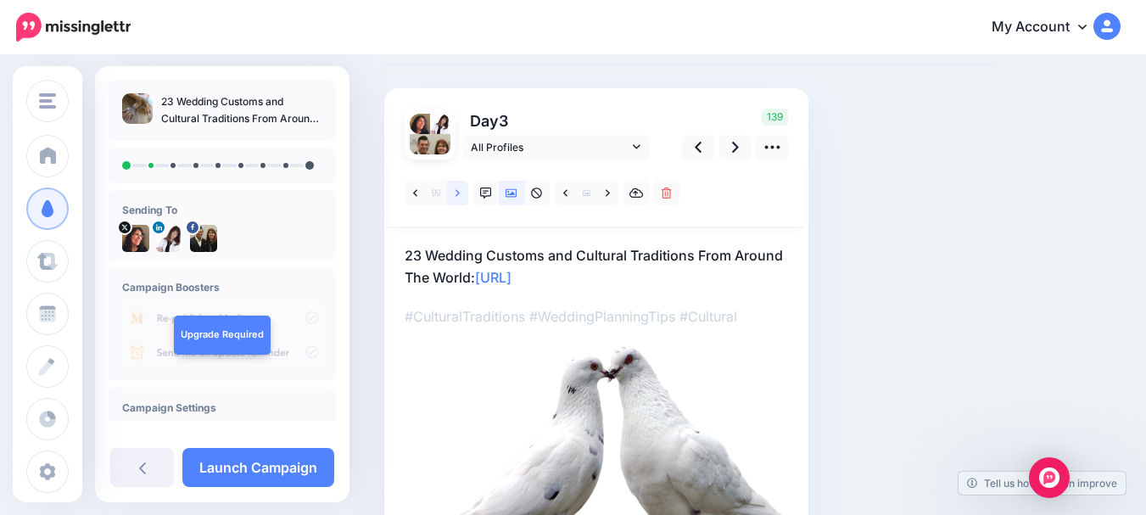
click at [460, 193] on icon at bounding box center [457, 193] width 4 height 12
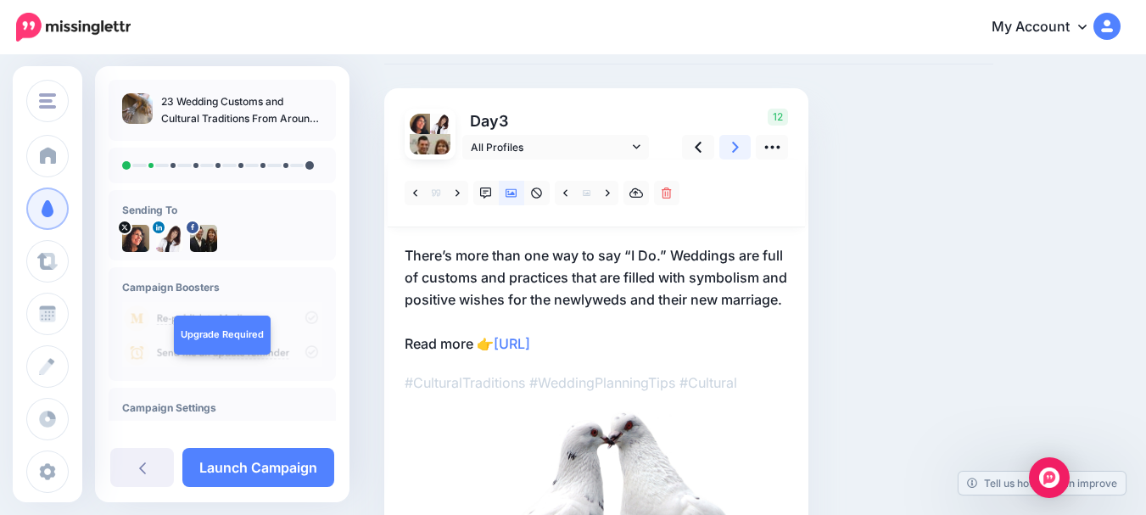
click at [735, 148] on icon at bounding box center [735, 147] width 7 height 11
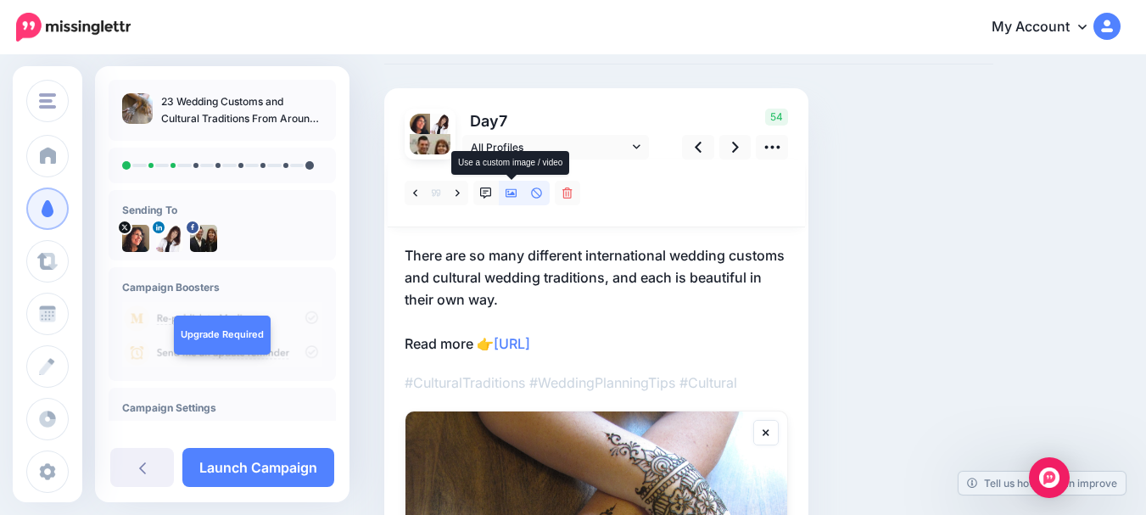
click at [509, 193] on icon at bounding box center [511, 193] width 12 height 12
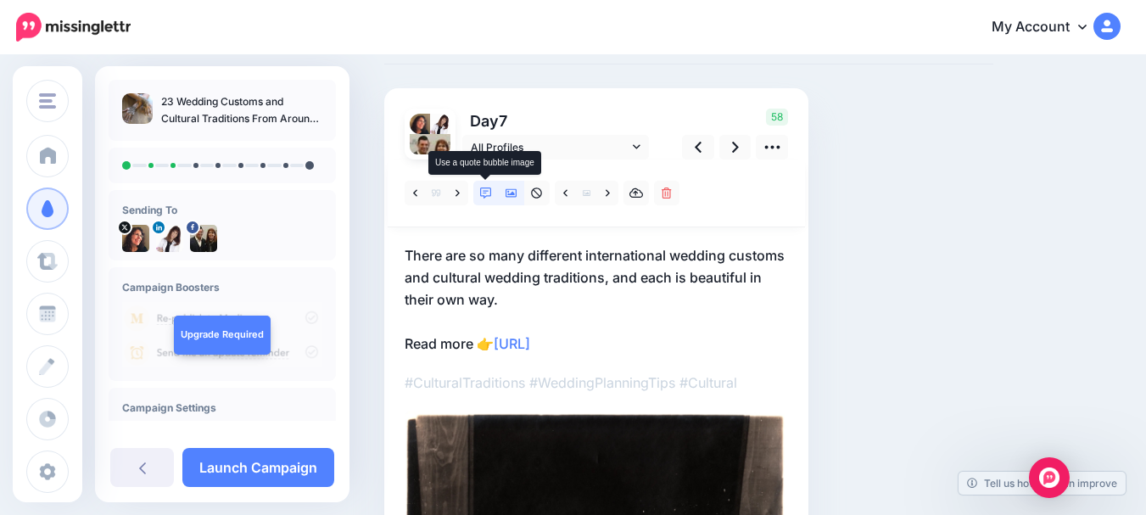
click at [485, 192] on icon at bounding box center [486, 193] width 12 height 12
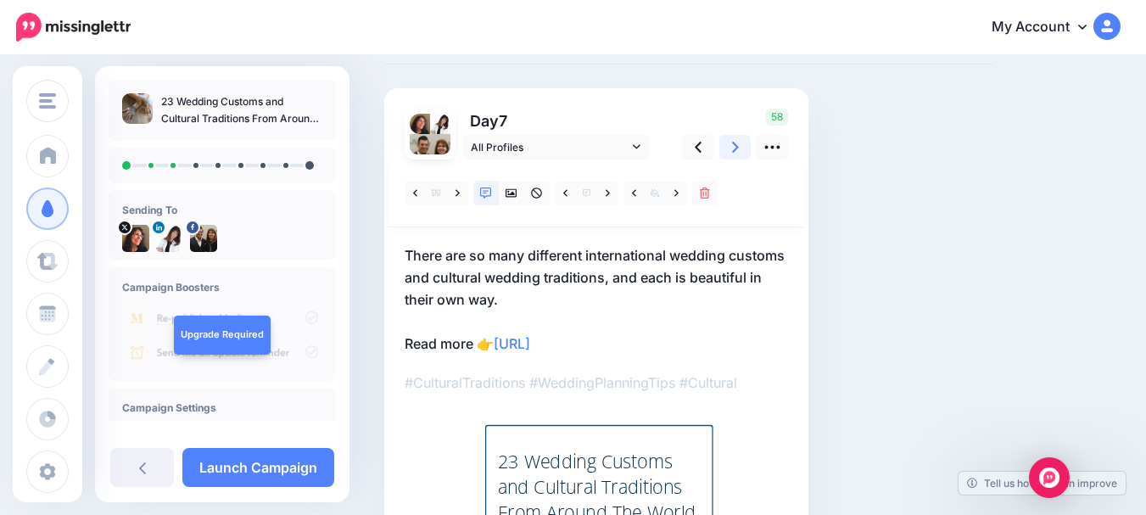
click at [740, 147] on link at bounding box center [735, 147] width 32 height 25
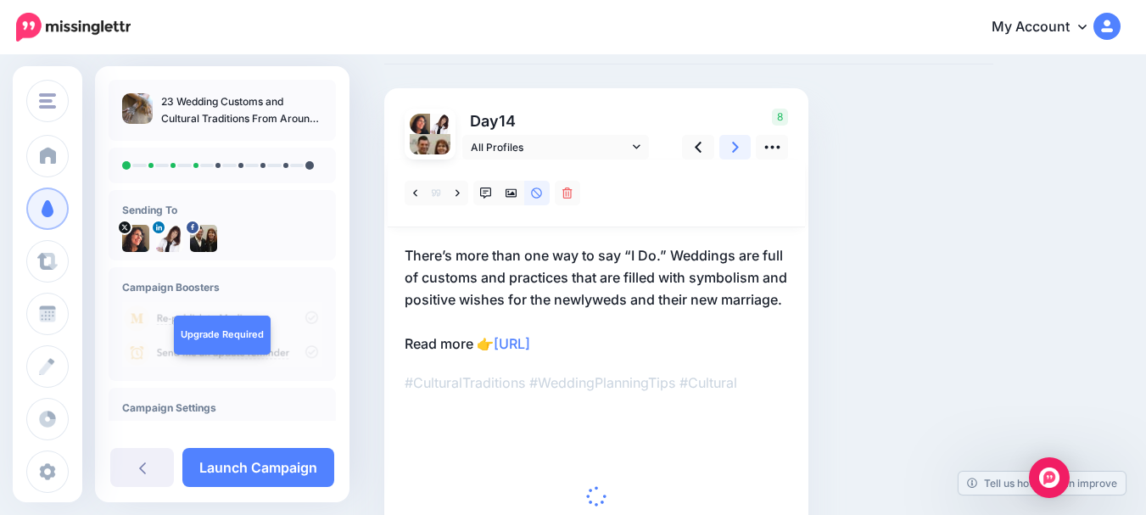
click at [740, 147] on link at bounding box center [735, 147] width 32 height 25
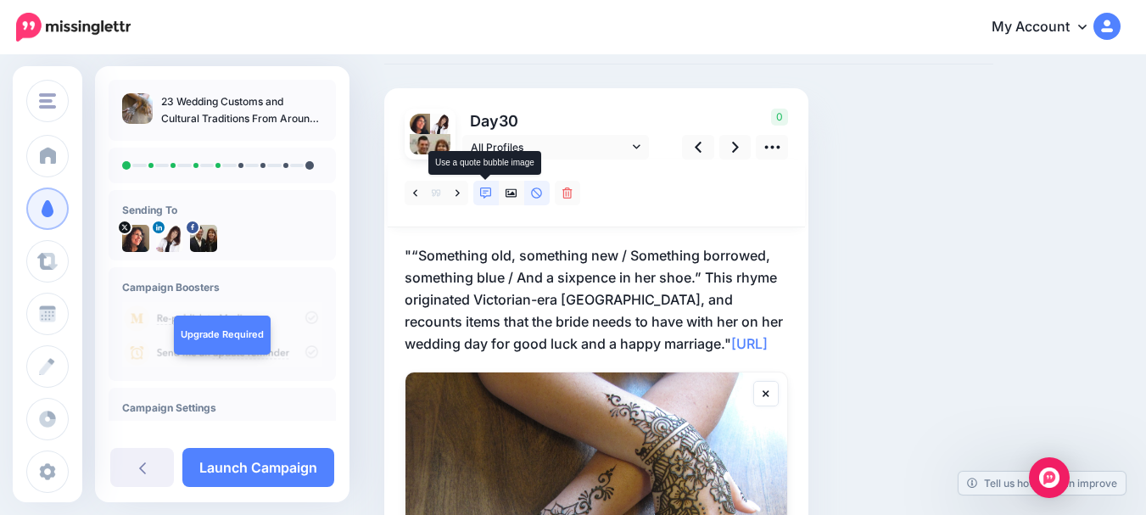
click at [483, 191] on icon at bounding box center [486, 193] width 12 height 12
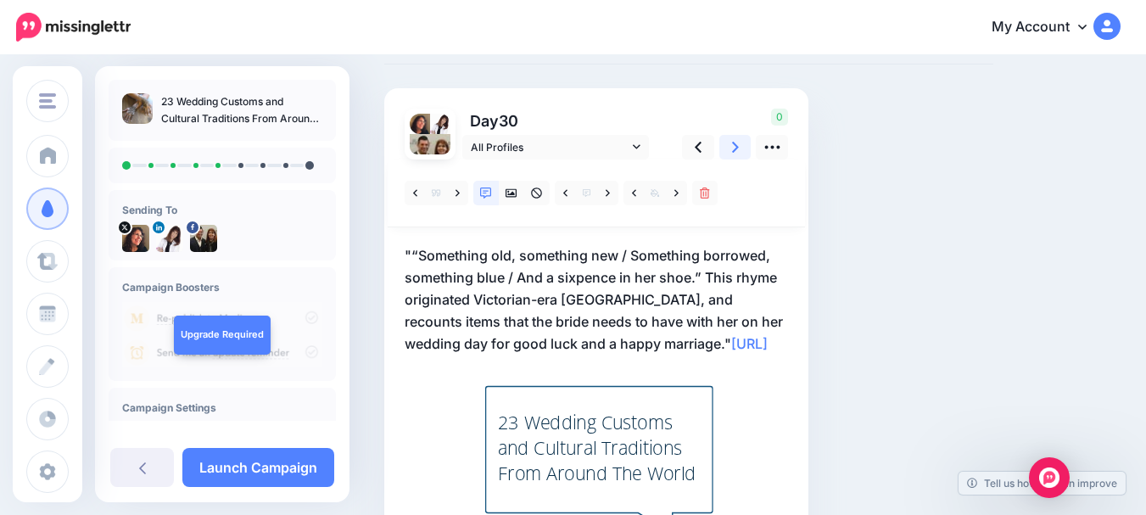
click at [738, 143] on icon at bounding box center [735, 147] width 7 height 18
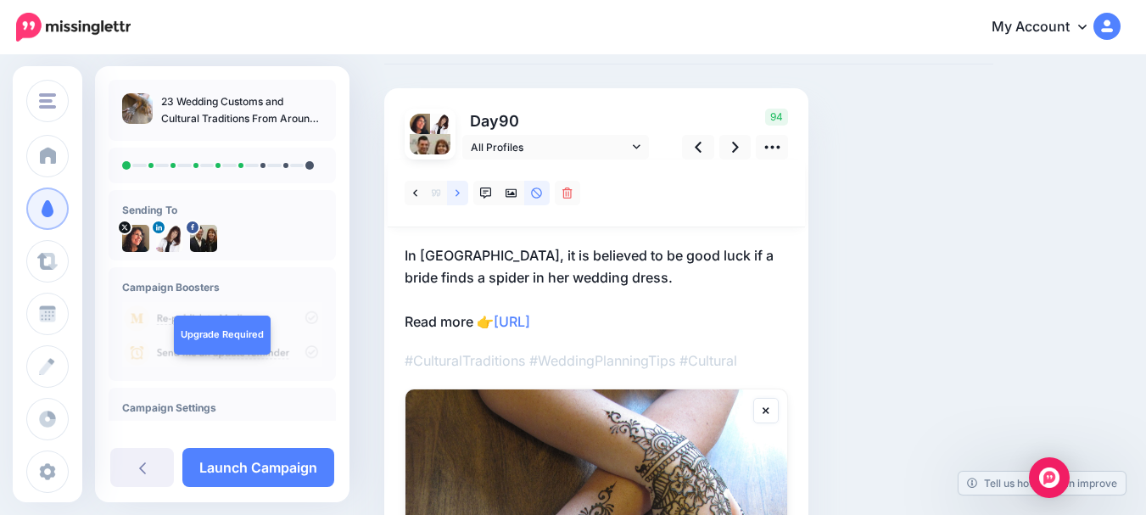
click at [456, 193] on icon at bounding box center [457, 193] width 4 height 12
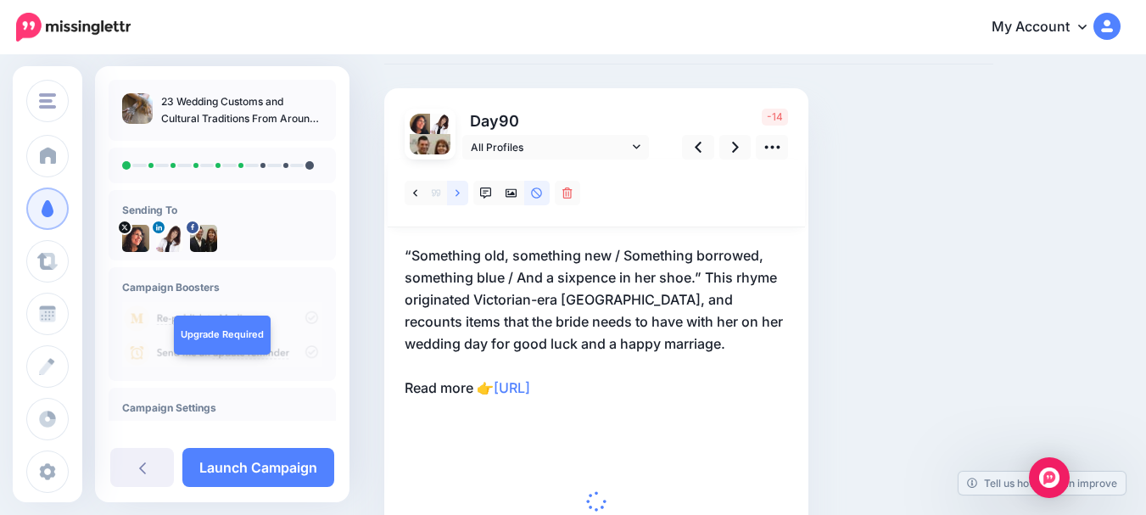
click at [456, 193] on icon at bounding box center [457, 193] width 4 height 12
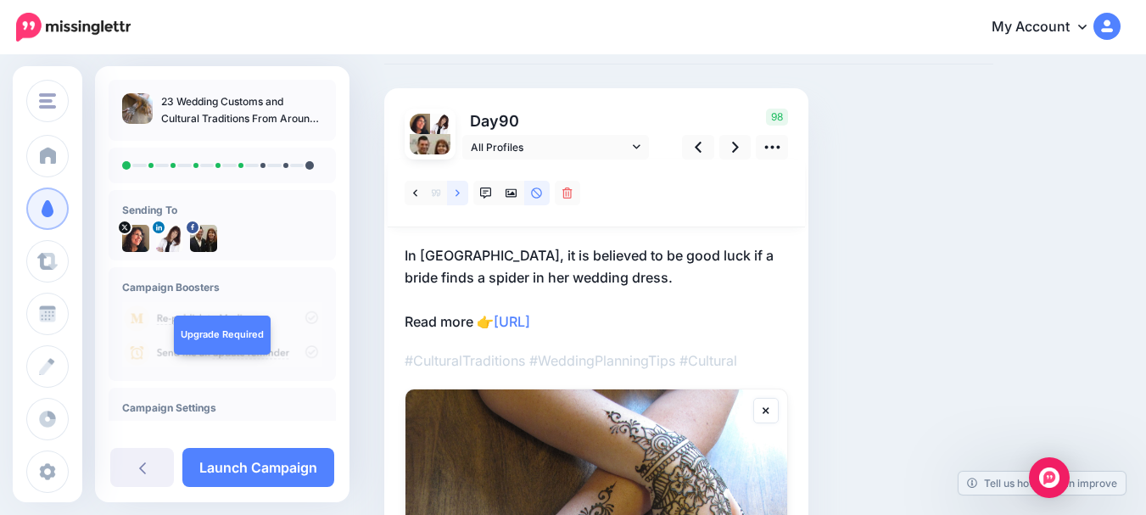
click at [456, 193] on icon at bounding box center [457, 193] width 4 height 12
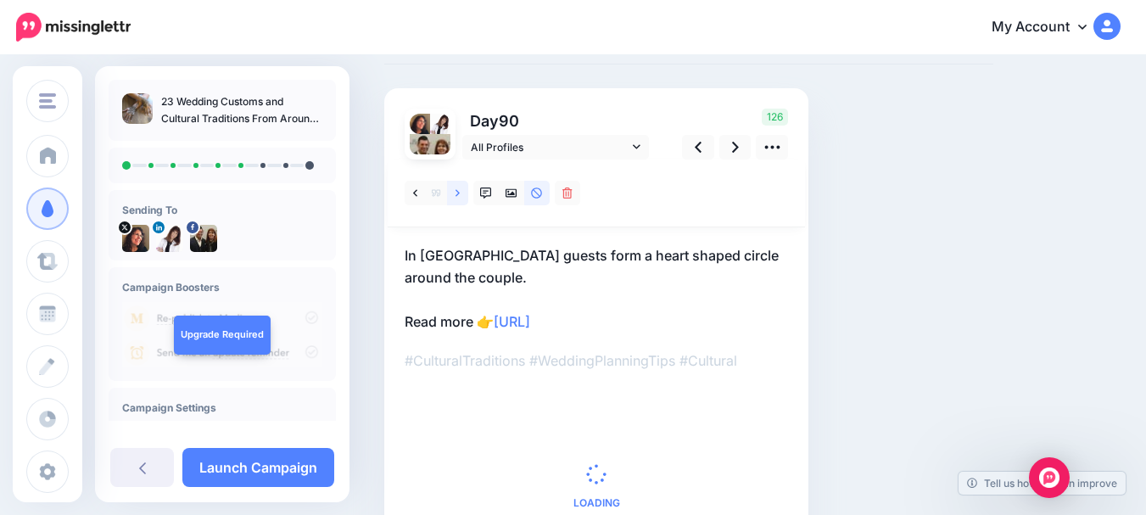
click at [456, 193] on icon at bounding box center [457, 193] width 4 height 12
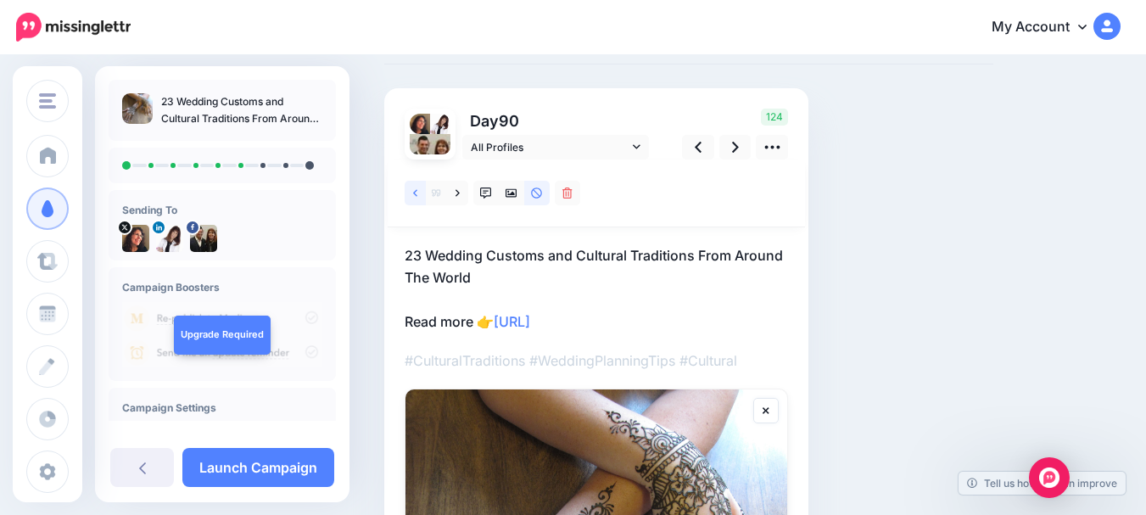
click at [419, 191] on link at bounding box center [415, 193] width 21 height 25
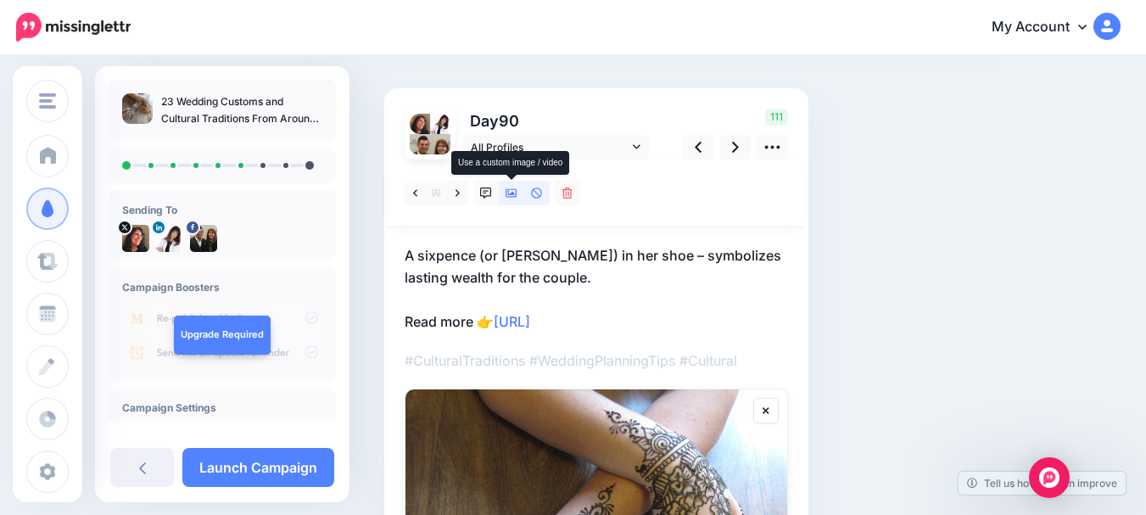
click at [511, 193] on icon at bounding box center [511, 193] width 12 height 12
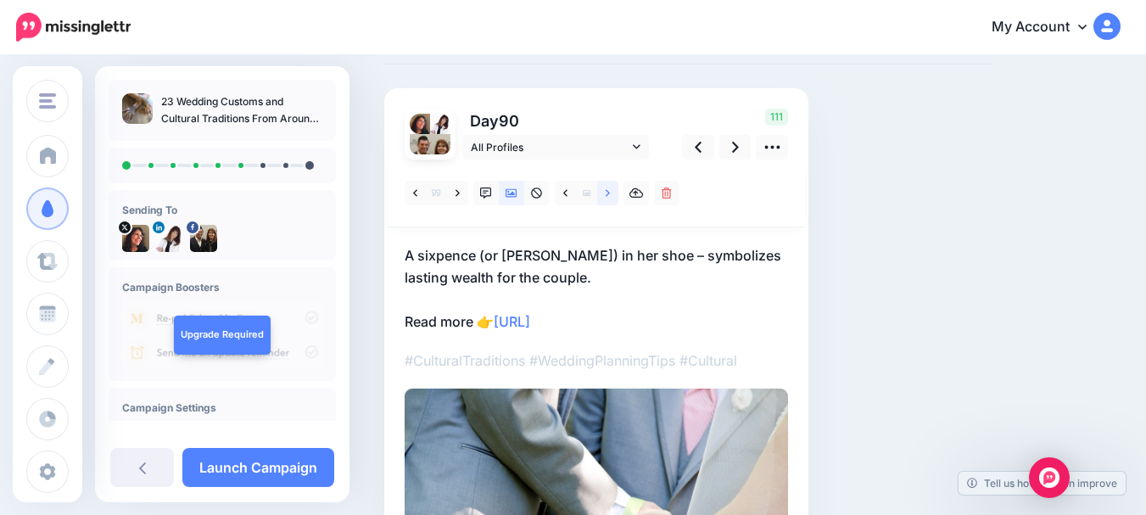
click at [606, 192] on icon at bounding box center [608, 193] width 4 height 12
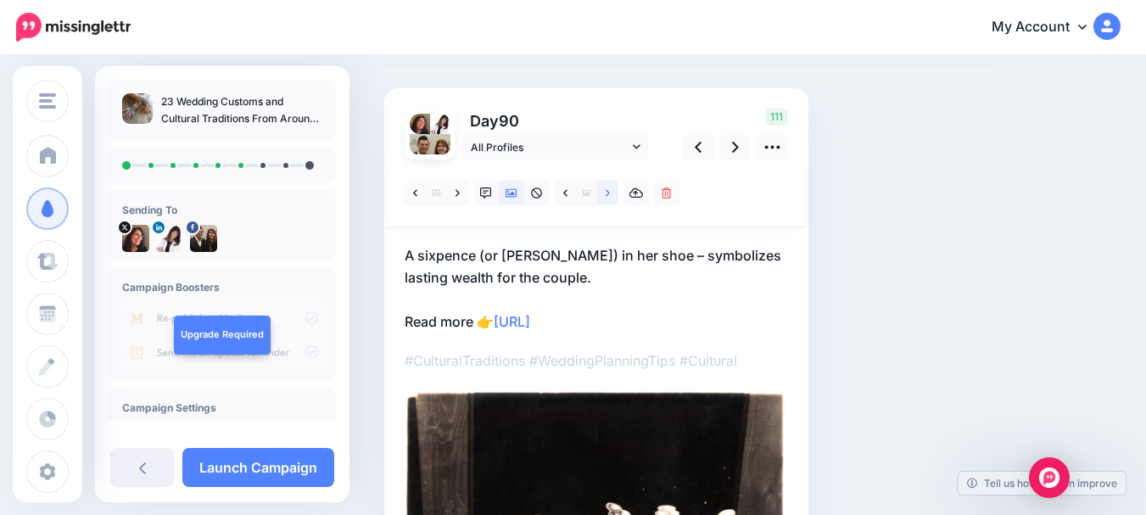
click at [606, 192] on icon at bounding box center [608, 193] width 4 height 12
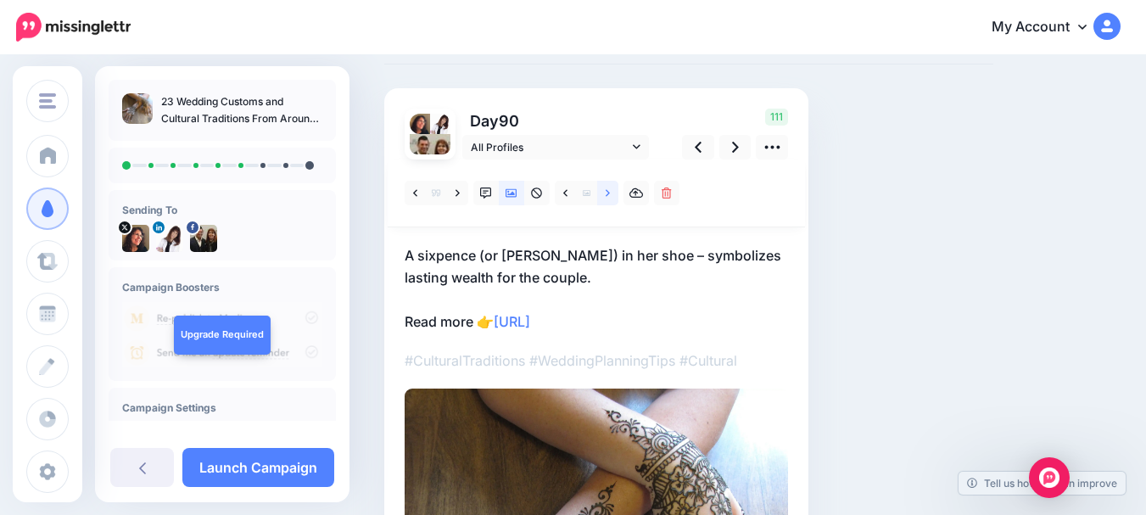
click at [606, 192] on icon at bounding box center [608, 193] width 4 height 12
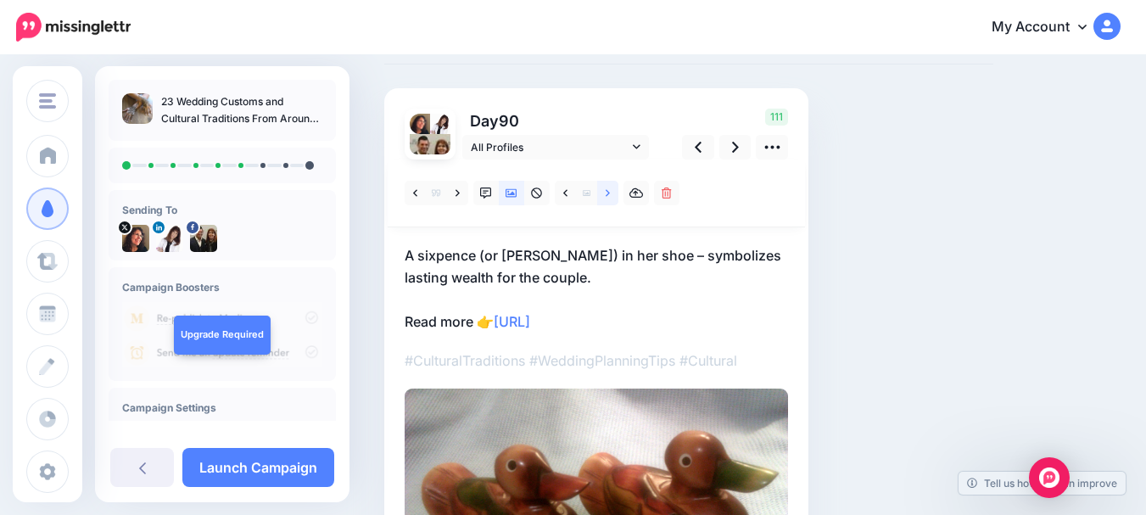
click at [606, 192] on icon at bounding box center [608, 193] width 4 height 12
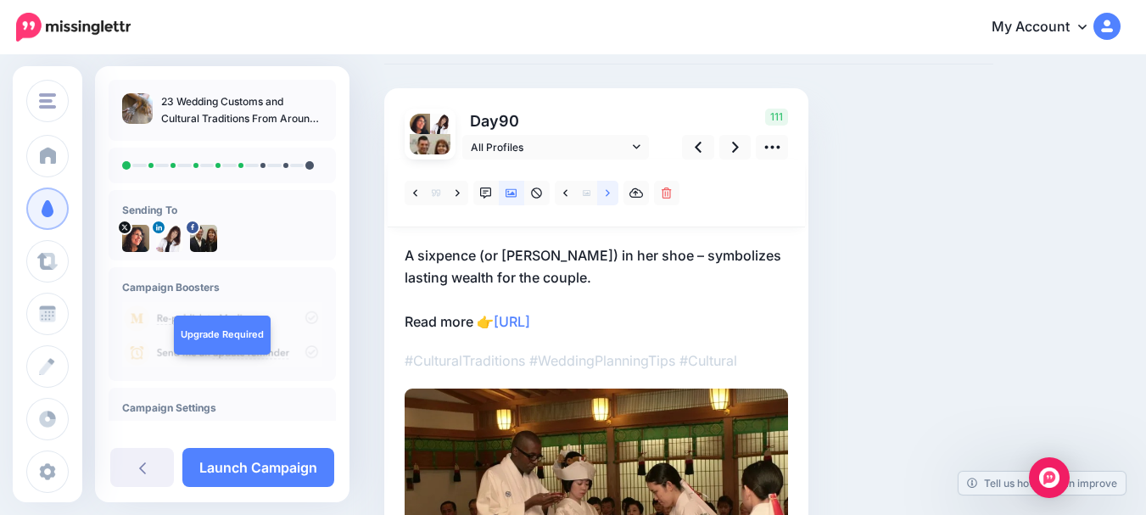
click at [606, 192] on icon at bounding box center [608, 193] width 4 height 12
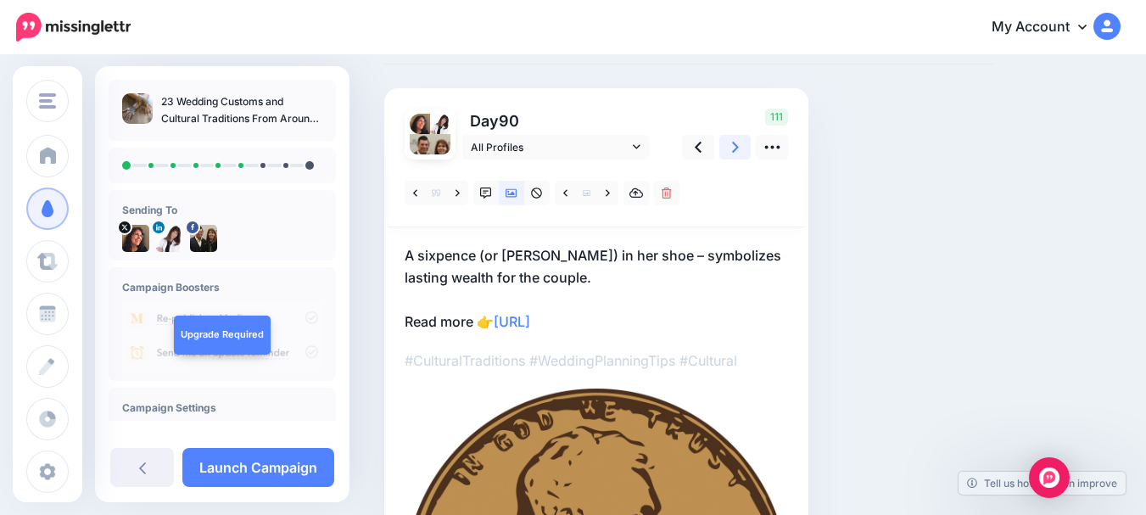
click at [732, 146] on icon at bounding box center [735, 147] width 7 height 18
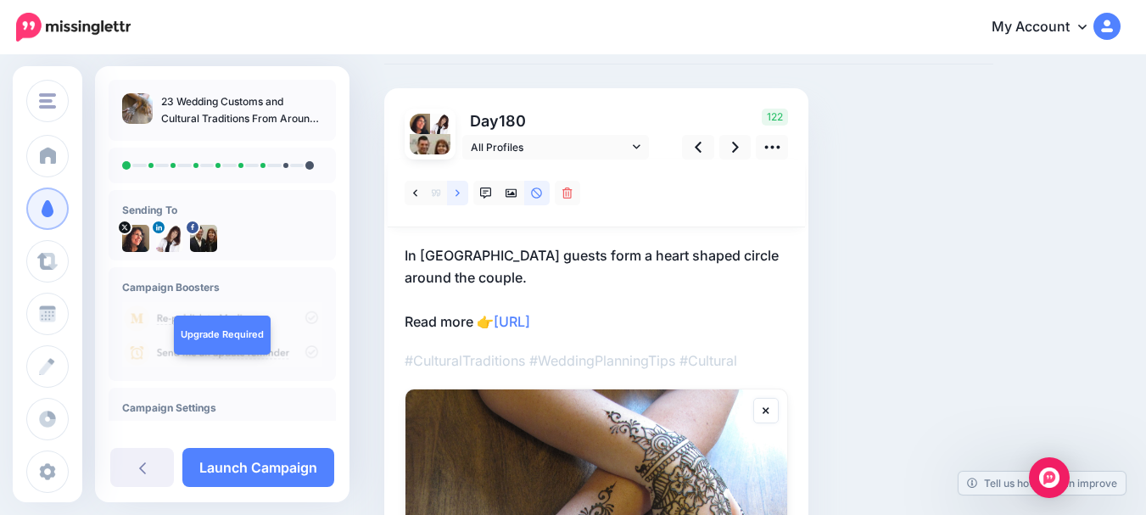
click at [460, 191] on icon at bounding box center [457, 193] width 4 height 12
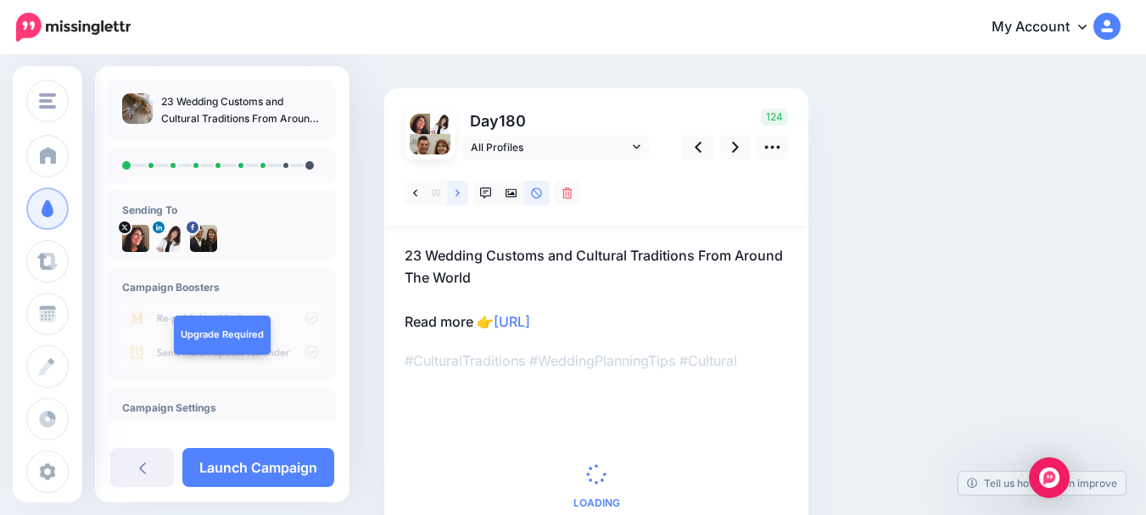
click at [459, 191] on icon at bounding box center [457, 193] width 4 height 12
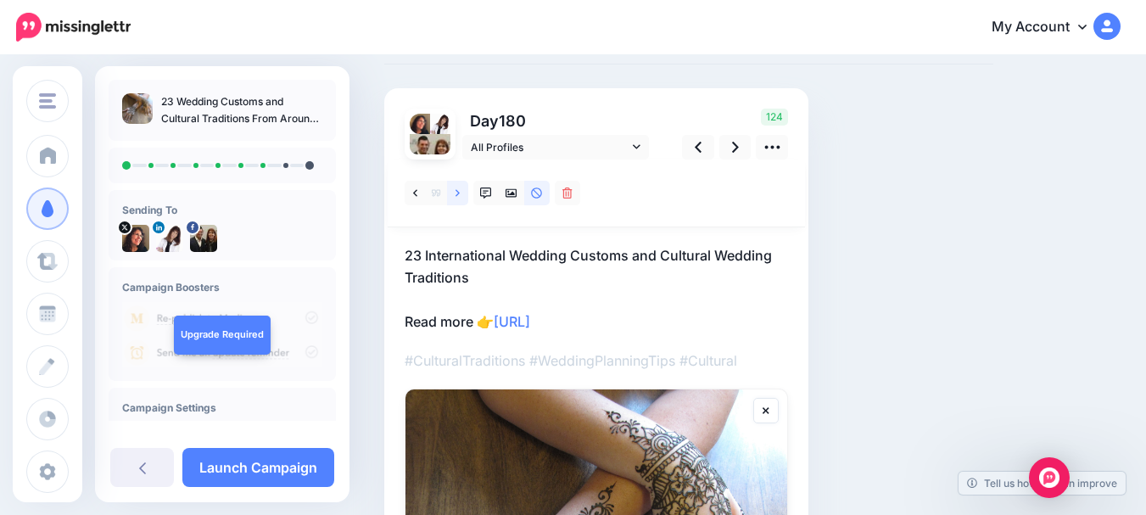
click at [458, 191] on icon at bounding box center [457, 193] width 4 height 12
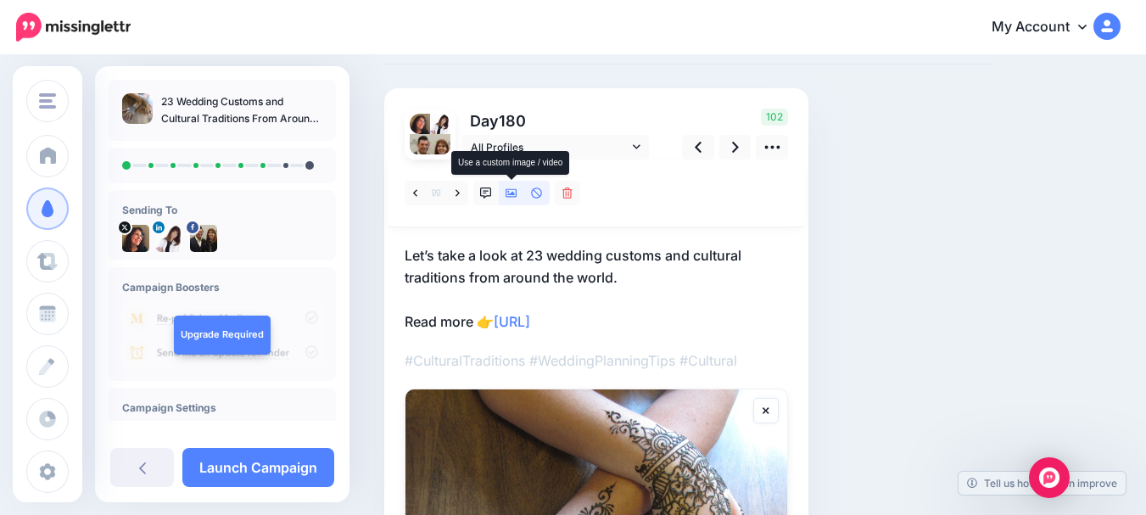
click at [514, 192] on icon at bounding box center [511, 193] width 12 height 12
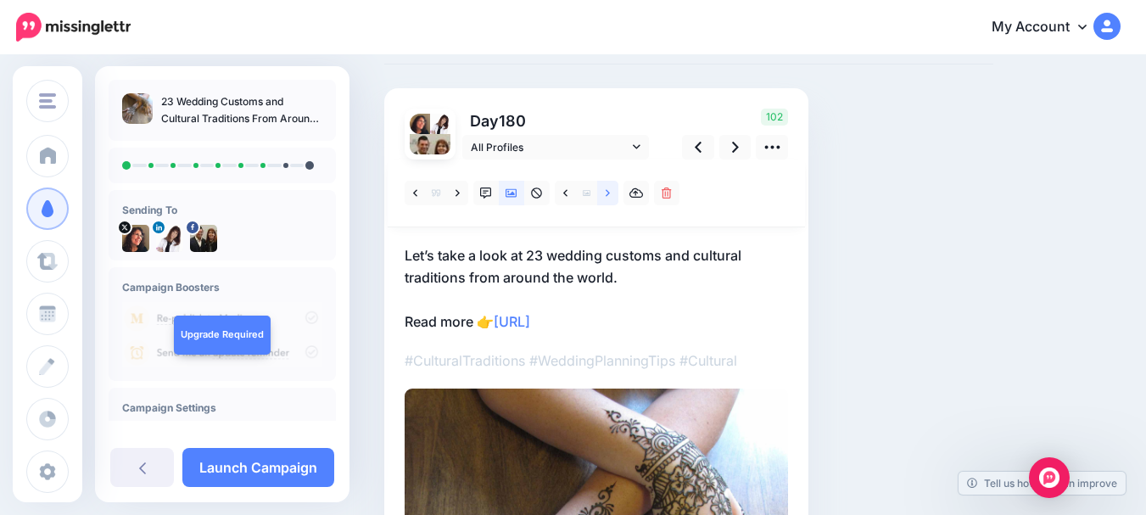
click at [607, 193] on icon at bounding box center [608, 193] width 4 height 12
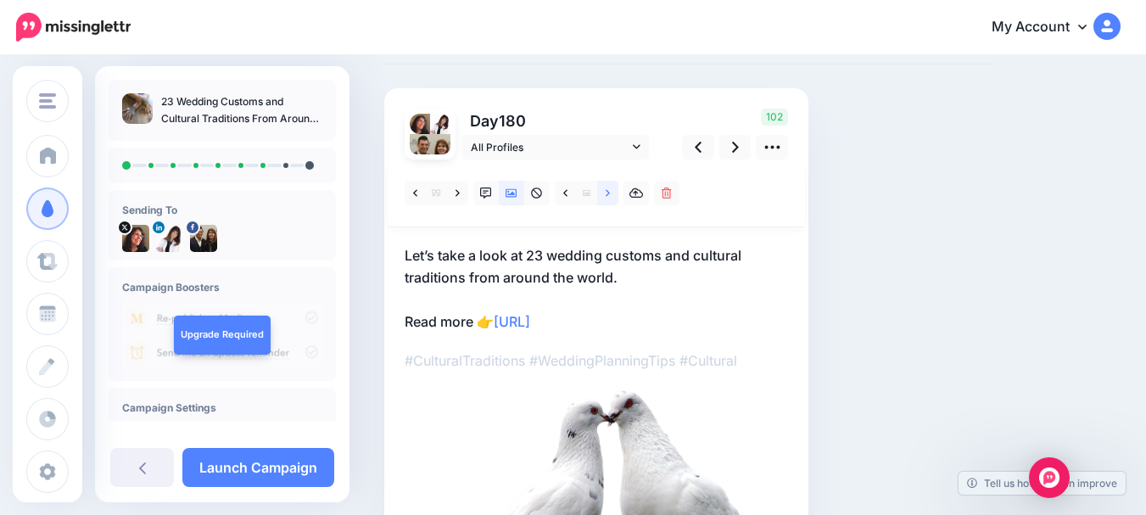
click at [607, 193] on icon at bounding box center [608, 193] width 4 height 12
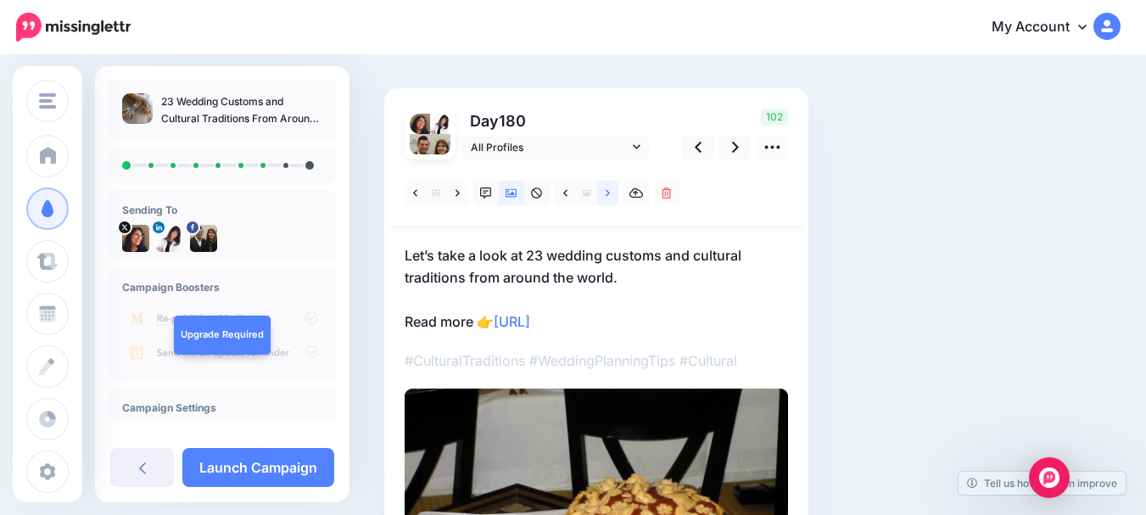
click at [607, 193] on icon at bounding box center [608, 193] width 4 height 12
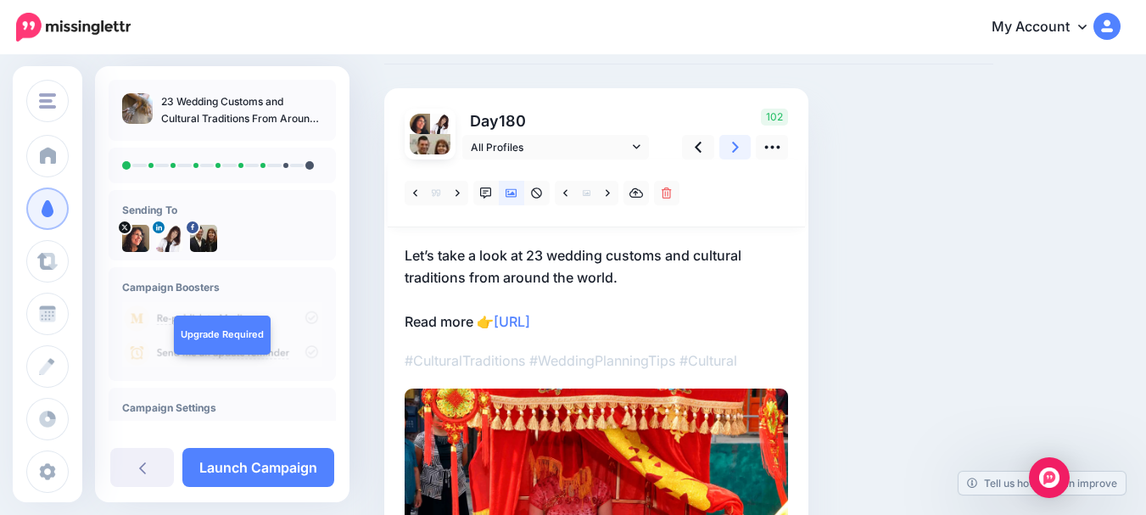
click at [734, 146] on icon at bounding box center [735, 147] width 7 height 18
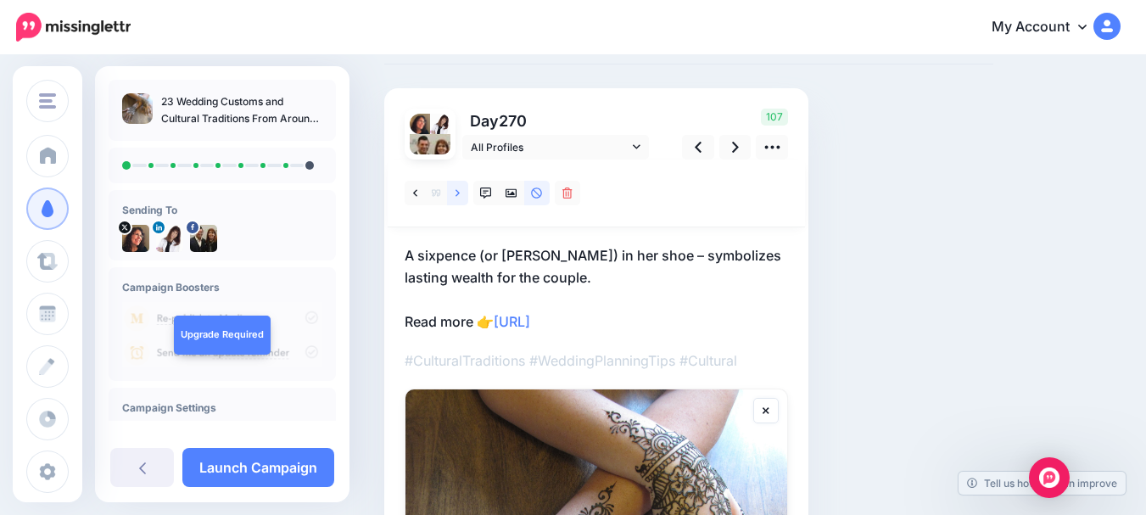
click at [459, 192] on icon at bounding box center [457, 193] width 4 height 12
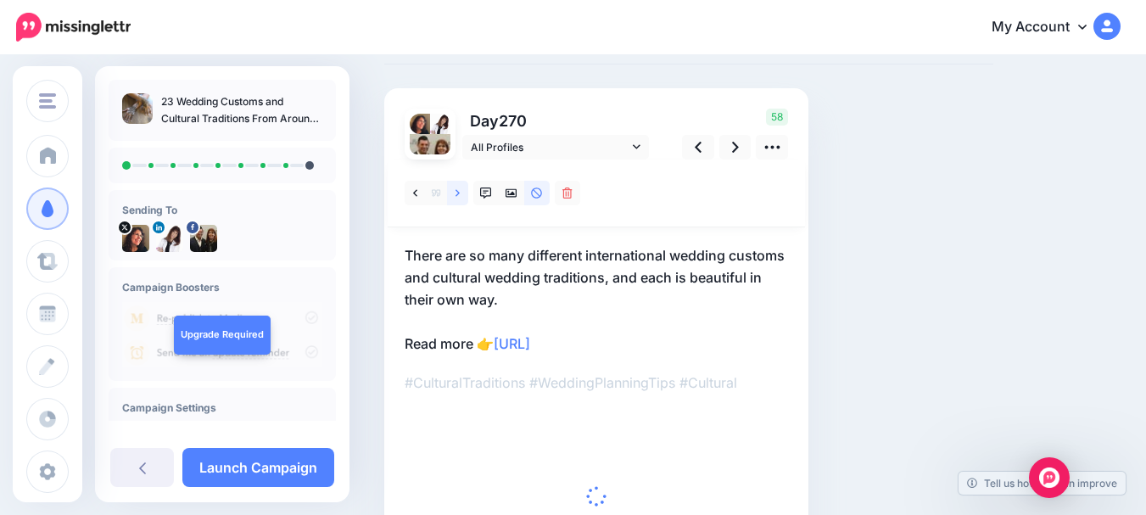
click at [459, 192] on icon at bounding box center [457, 193] width 4 height 12
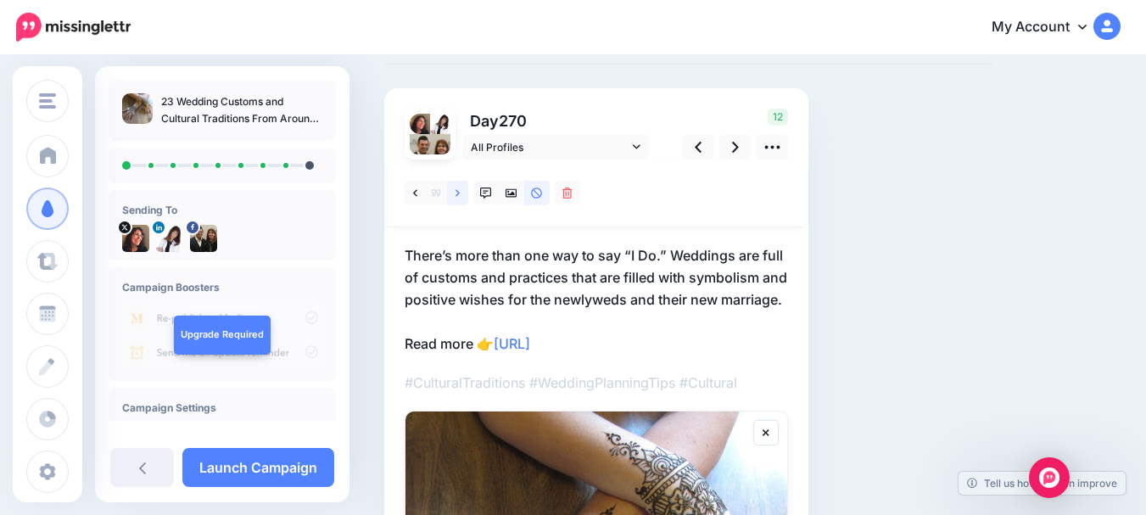
click at [459, 192] on icon at bounding box center [457, 193] width 4 height 12
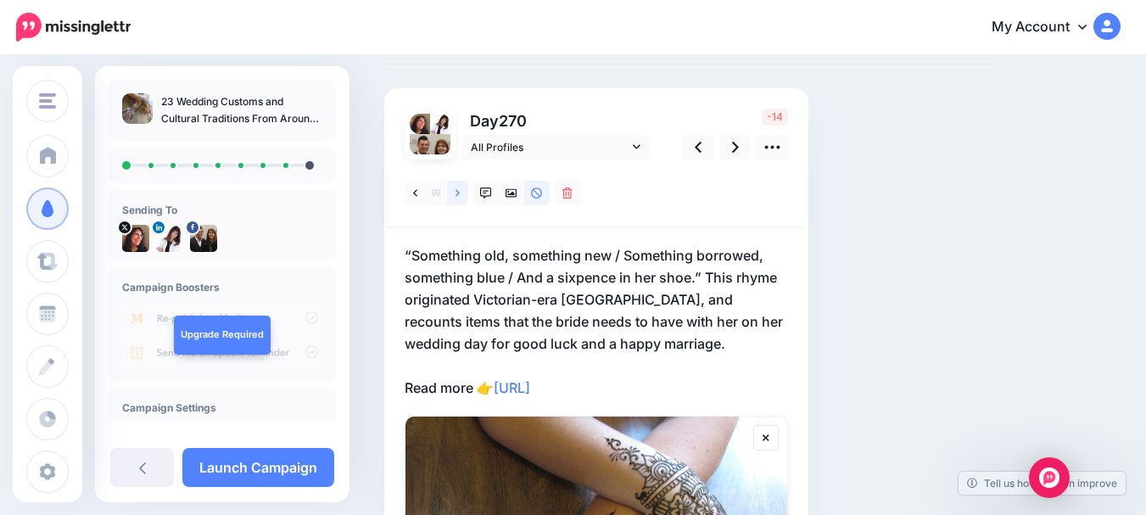
click at [459, 192] on icon at bounding box center [457, 193] width 4 height 12
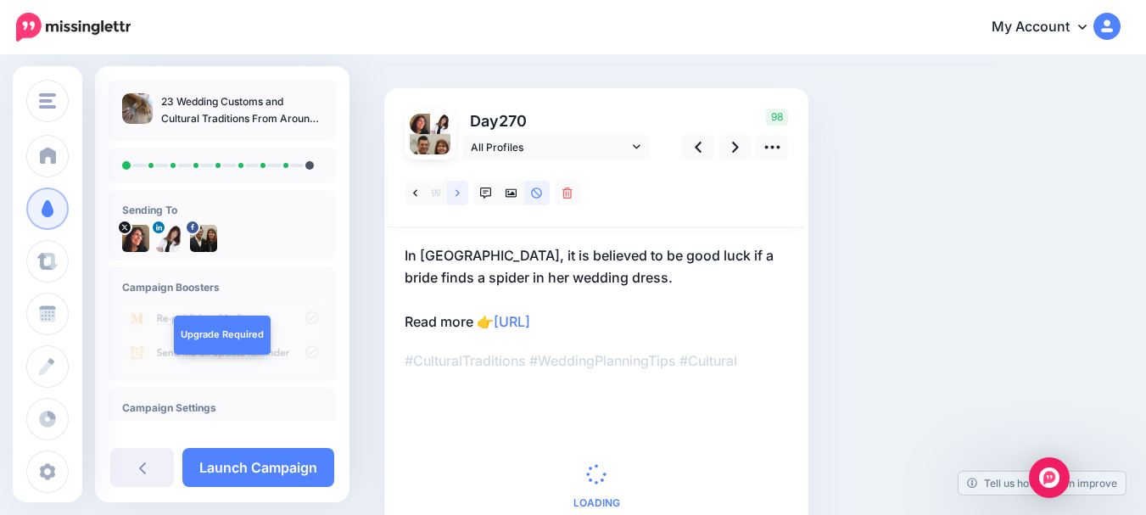
click at [459, 192] on icon at bounding box center [457, 193] width 4 height 12
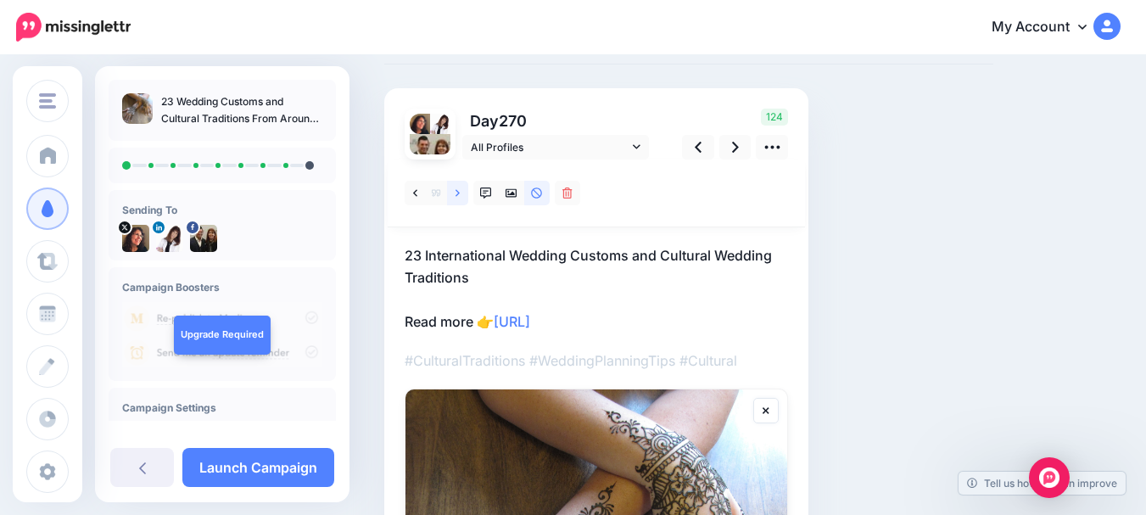
click at [459, 192] on icon at bounding box center [457, 193] width 4 height 12
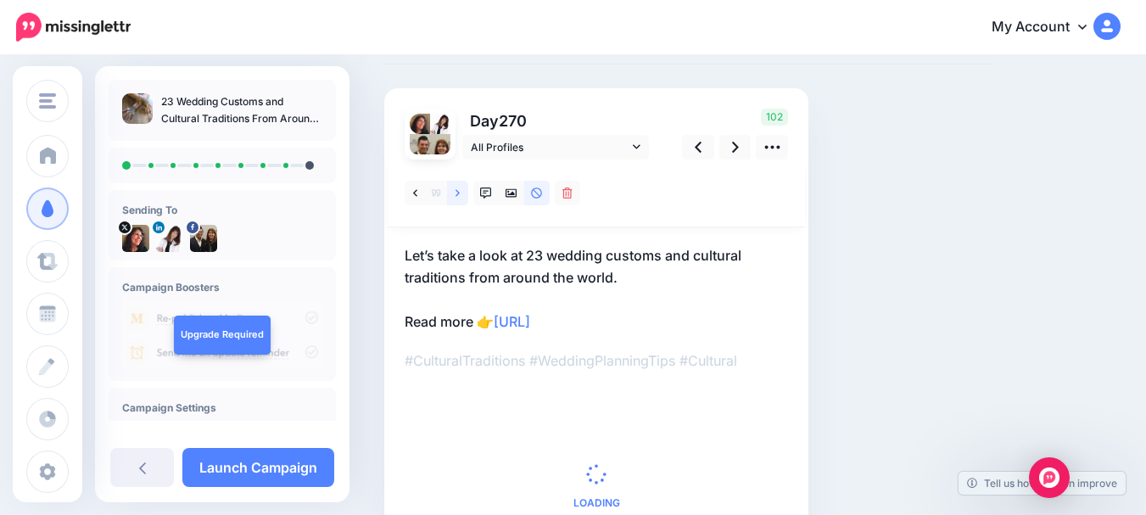
click at [459, 192] on icon at bounding box center [457, 193] width 4 height 12
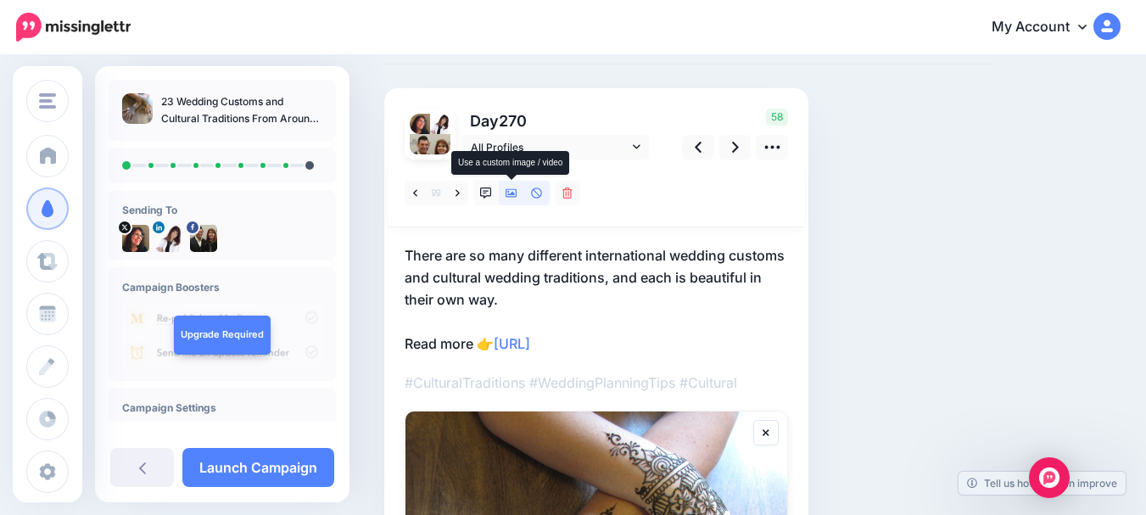
click at [512, 187] on icon at bounding box center [511, 193] width 12 height 12
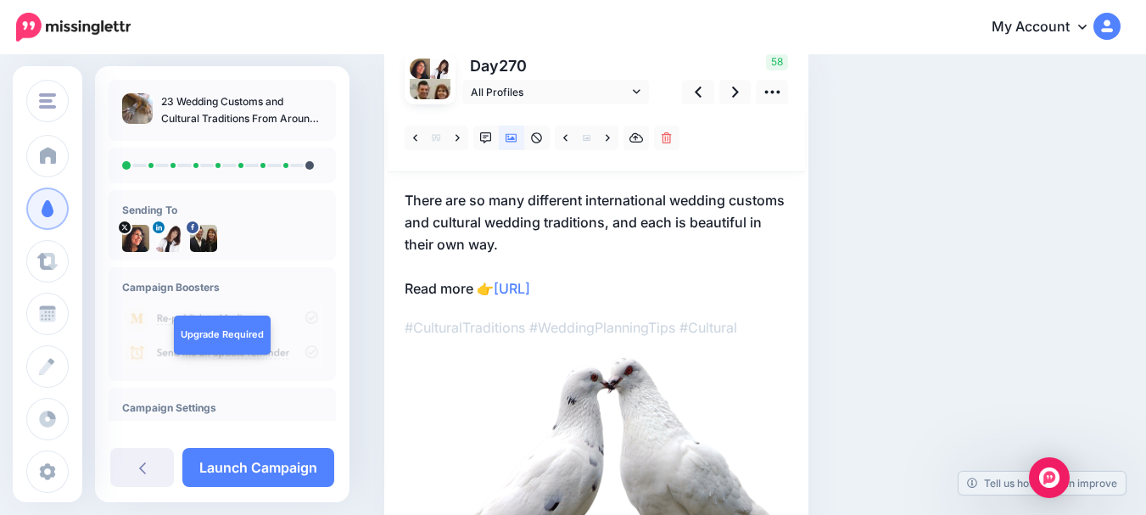
scroll to position [170, 0]
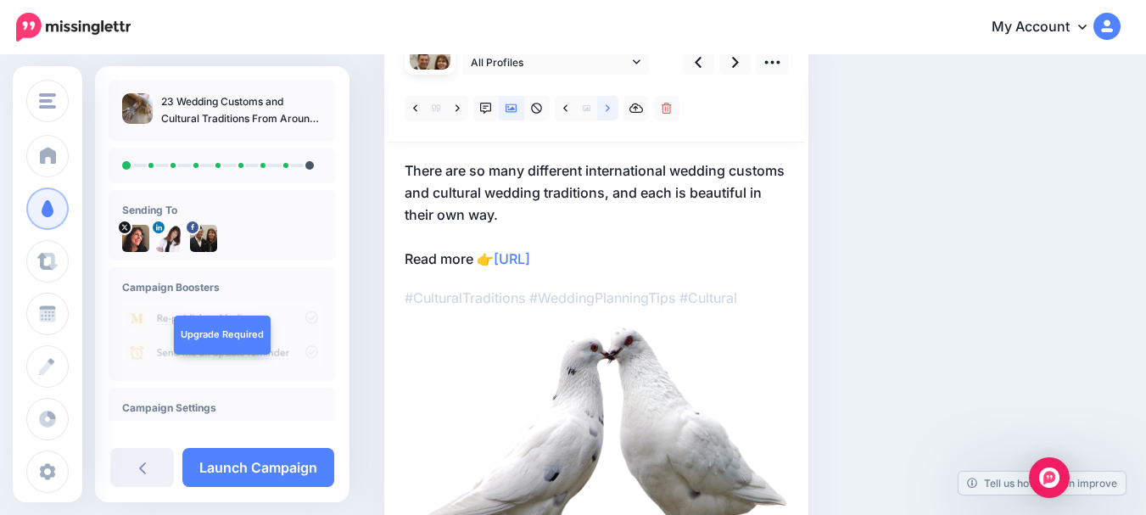
click at [606, 107] on icon at bounding box center [608, 109] width 4 height 12
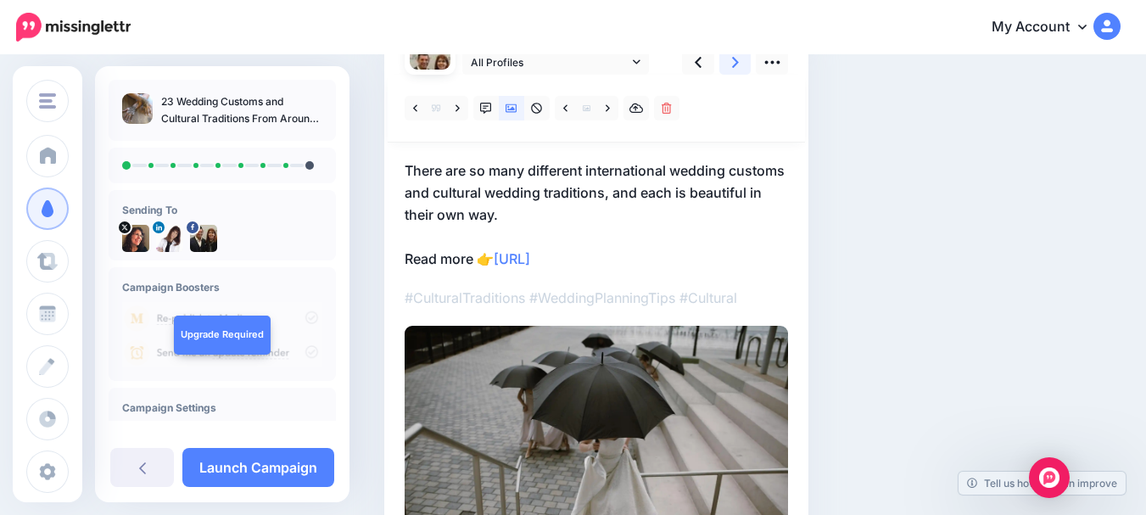
click at [733, 64] on icon at bounding box center [735, 62] width 7 height 18
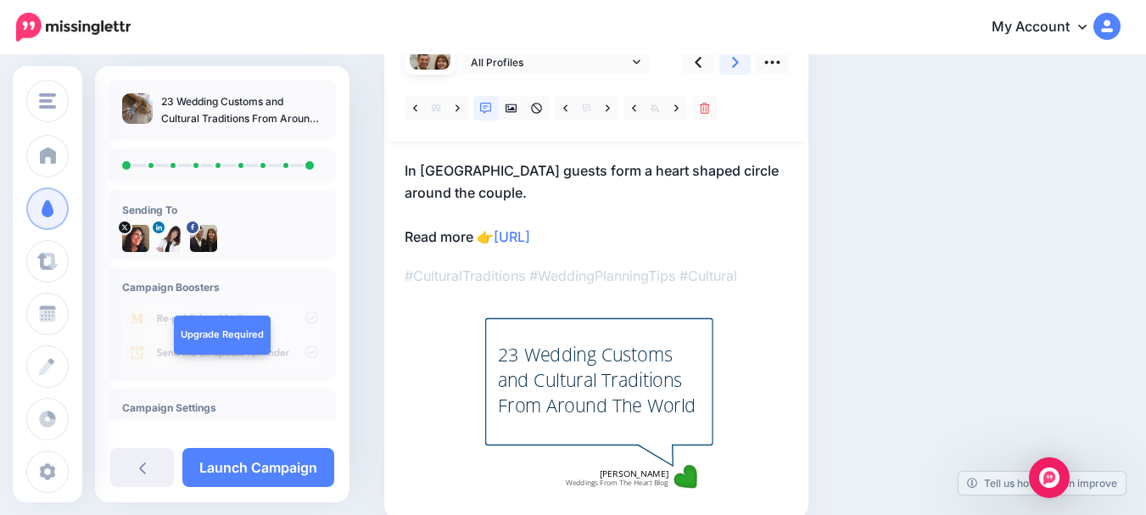
scroll to position [85, 0]
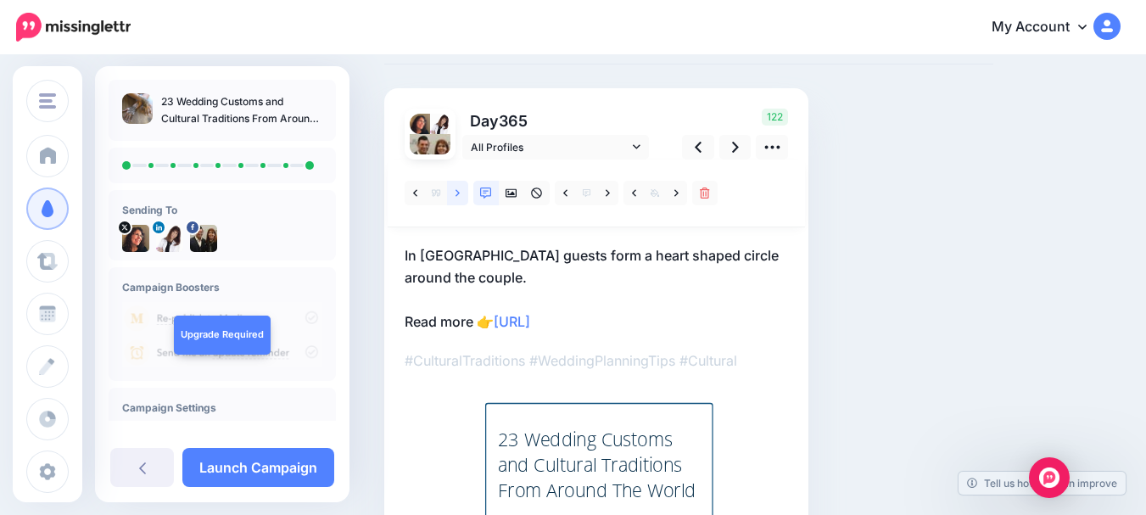
click at [456, 191] on icon at bounding box center [457, 192] width 4 height 7
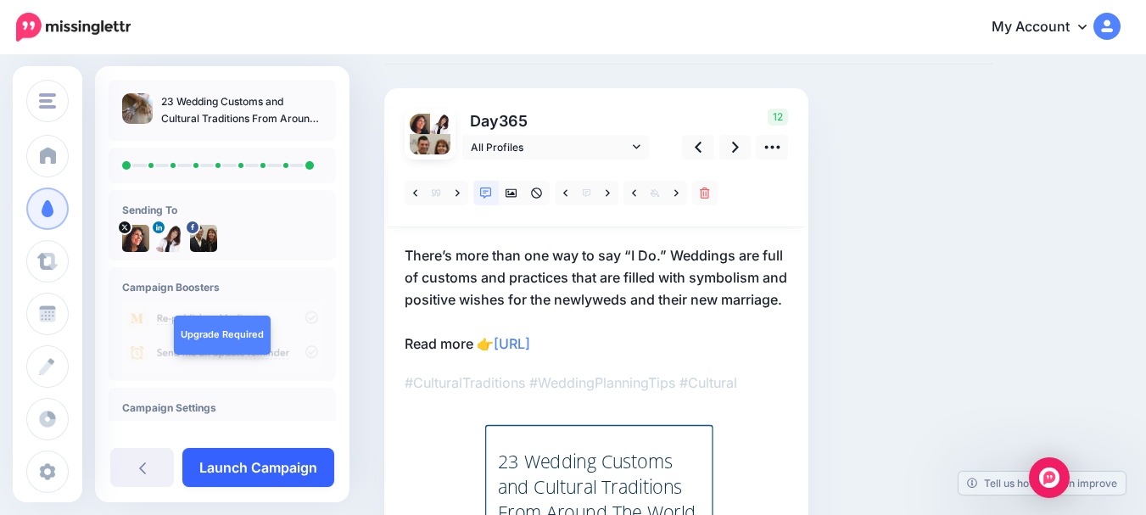
click at [276, 461] on link "Launch Campaign" at bounding box center [258, 467] width 152 height 39
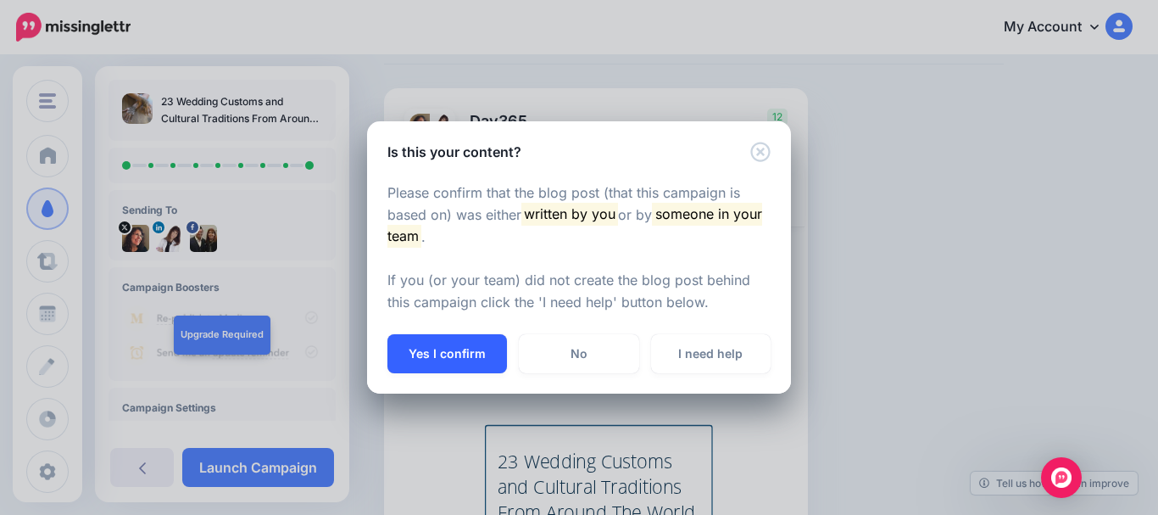
click at [450, 349] on button "Yes I confirm" at bounding box center [448, 353] width 120 height 39
